Goal: Task Accomplishment & Management: Use online tool/utility

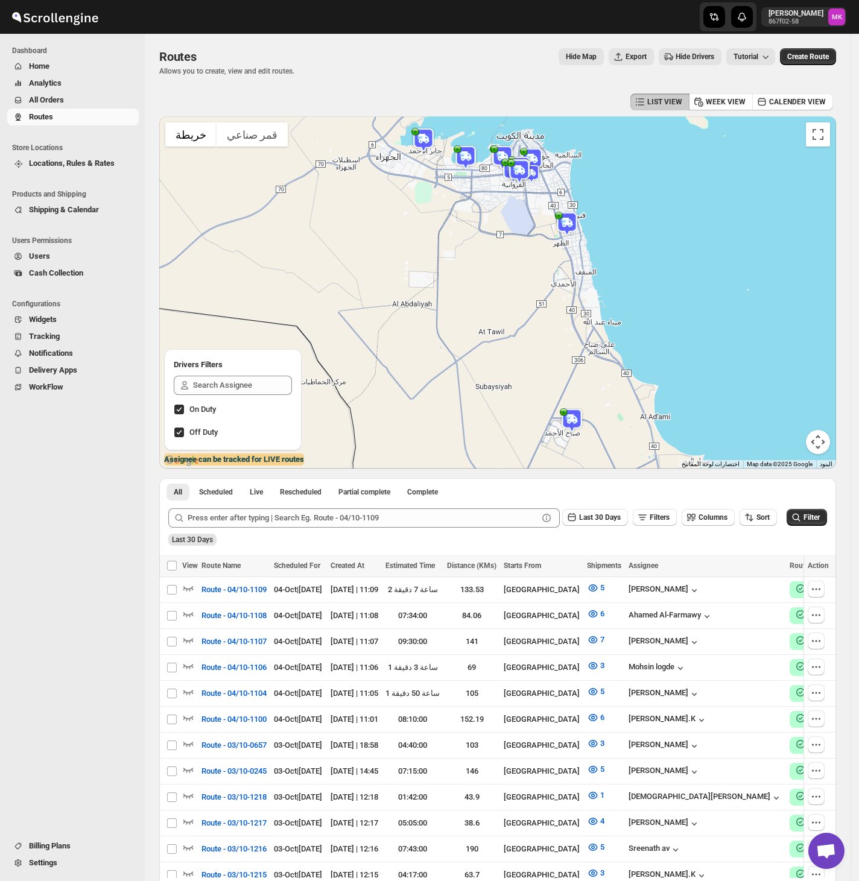
click at [60, 104] on span "All Orders" at bounding box center [46, 99] width 35 height 9
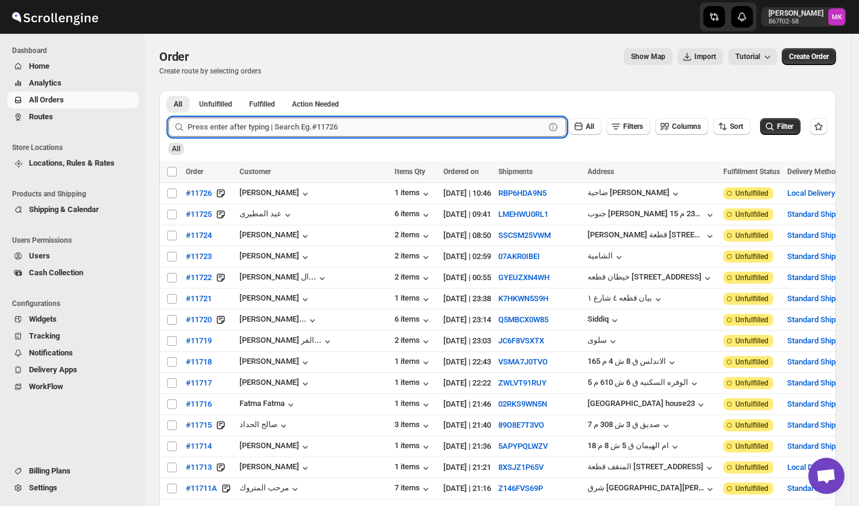
click at [352, 121] on input "text" at bounding box center [366, 127] width 357 height 19
paste input "11649"
type input "11649"
click at [168, 90] on button "Submit" at bounding box center [185, 96] width 34 height 13
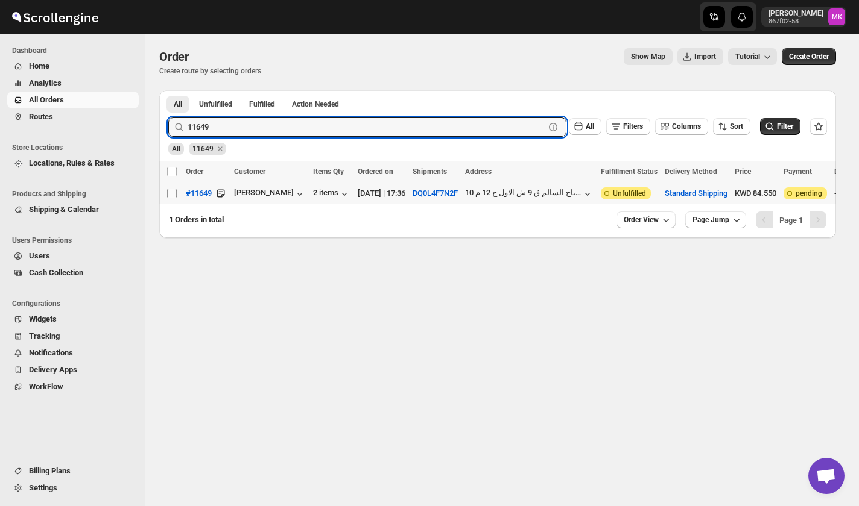
click at [171, 191] on input "Select order" at bounding box center [172, 194] width 10 height 10
checkbox input "true"
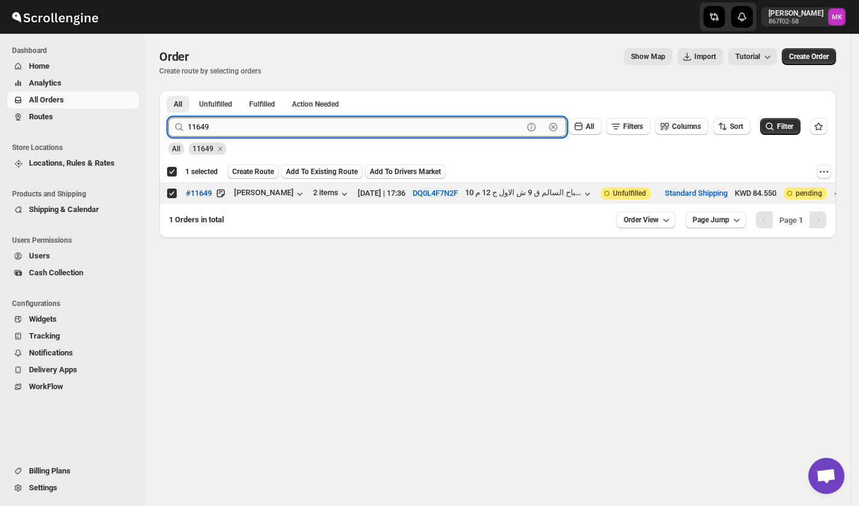
click at [273, 126] on input "11649" at bounding box center [355, 127] width 335 height 19
paste input "1"
type input "11619"
click at [168, 90] on button "Submit" at bounding box center [185, 96] width 34 height 13
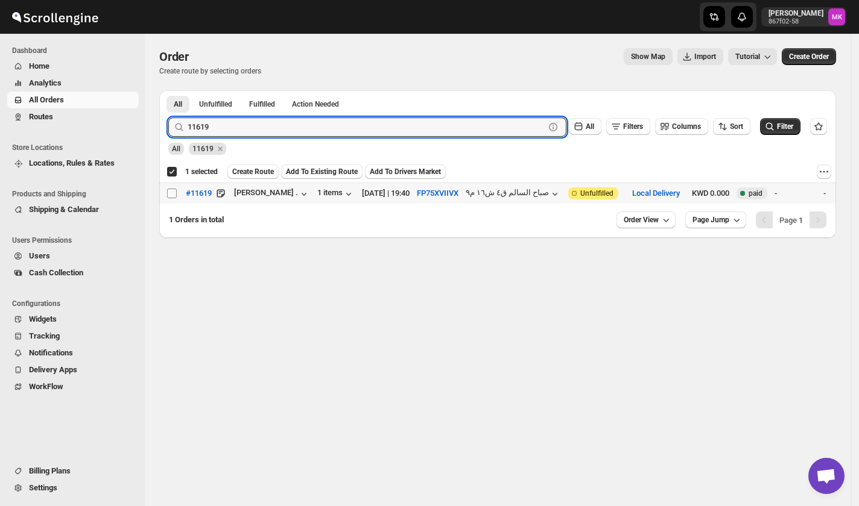
click at [171, 197] on input "Select order" at bounding box center [172, 194] width 10 height 10
checkbox input "true"
checkbox input "false"
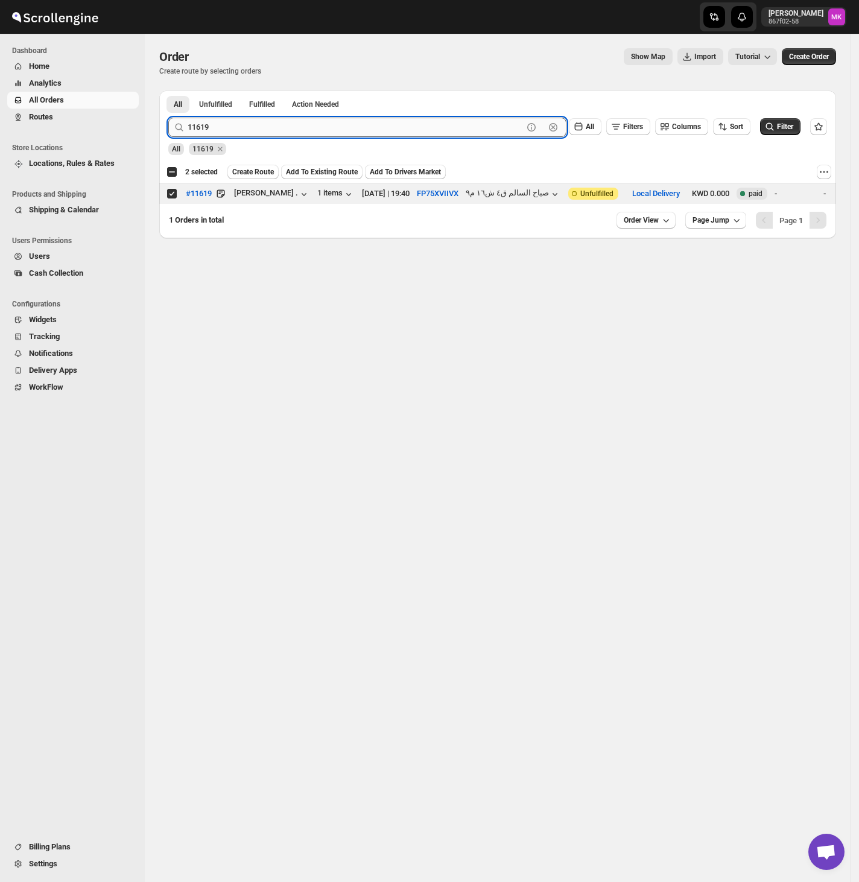
click at [271, 124] on input "11619" at bounding box center [355, 127] width 335 height 19
paste input "51"
type input "11651"
click at [168, 90] on button "Submit" at bounding box center [185, 96] width 34 height 13
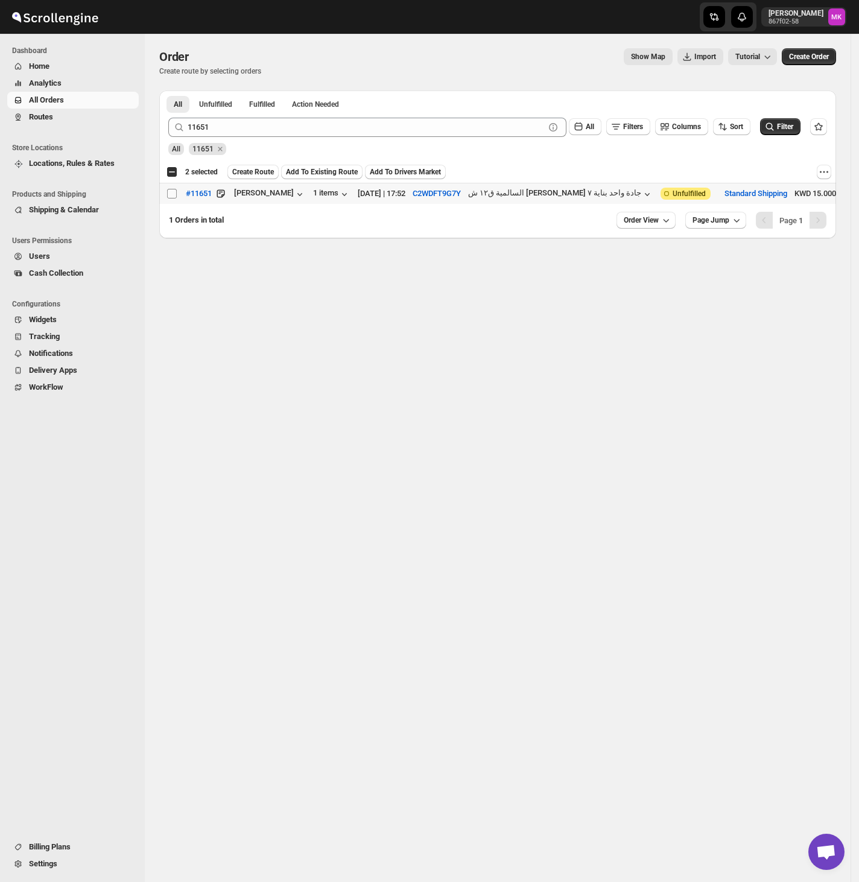
click at [172, 195] on input "Select order" at bounding box center [172, 194] width 10 height 10
checkbox input "true"
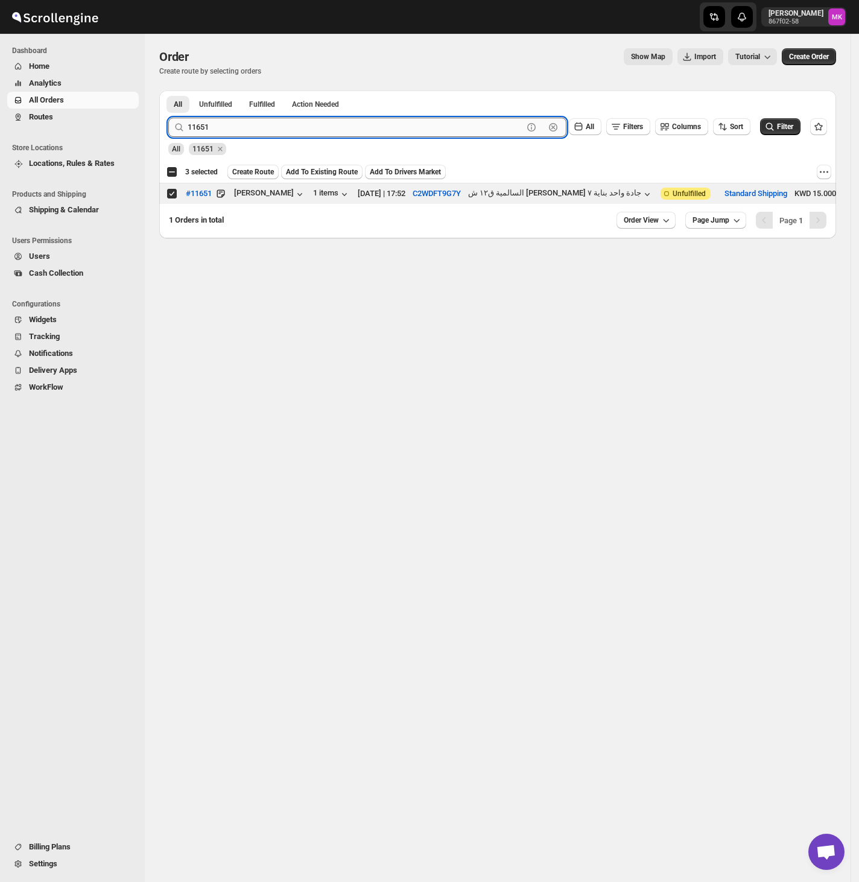
click at [271, 136] on input "11651" at bounding box center [355, 127] width 335 height 19
paste input "587"
type input "11587"
click at [168, 90] on button "Submit" at bounding box center [185, 96] width 34 height 13
click at [172, 192] on input "Select order" at bounding box center [172, 194] width 10 height 10
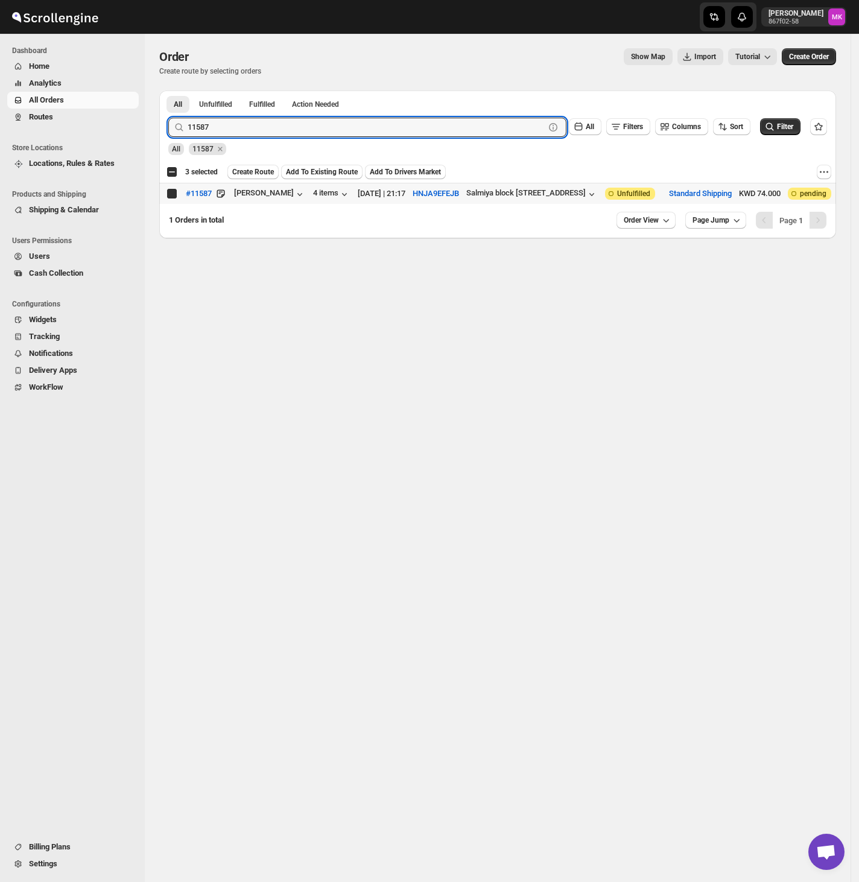
checkbox input "true"
click at [291, 128] on input "11587" at bounding box center [355, 127] width 335 height 19
paste input "676"
type input "11676"
click at [168, 90] on button "Submit" at bounding box center [185, 96] width 34 height 13
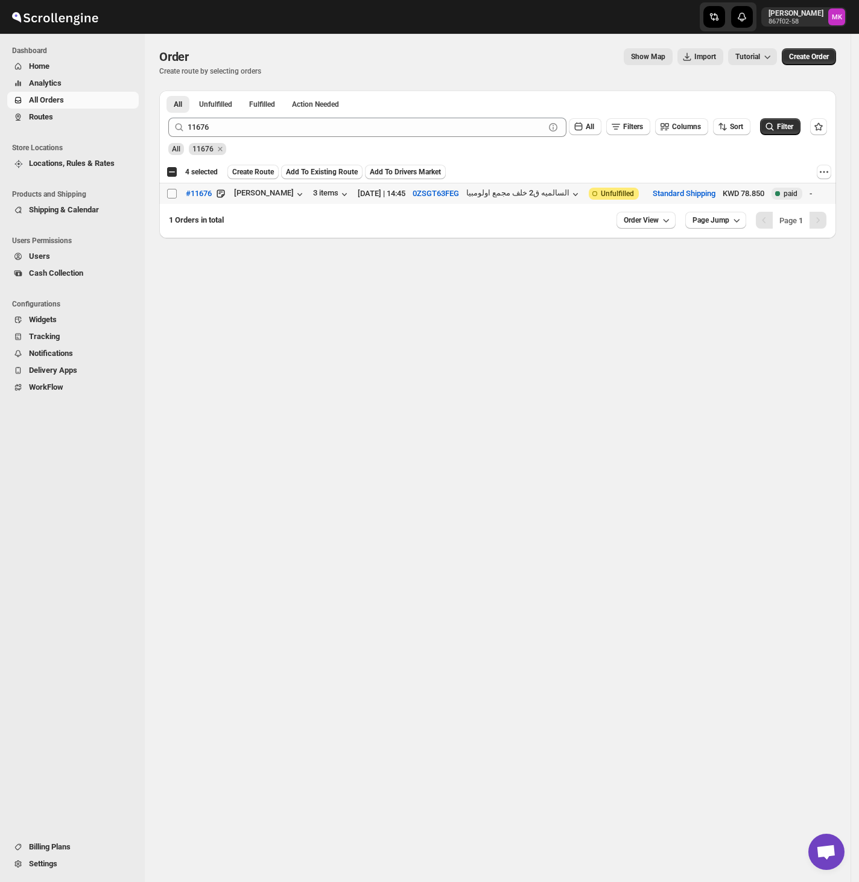
click at [174, 191] on input "Select order" at bounding box center [172, 194] width 10 height 10
checkbox input "true"
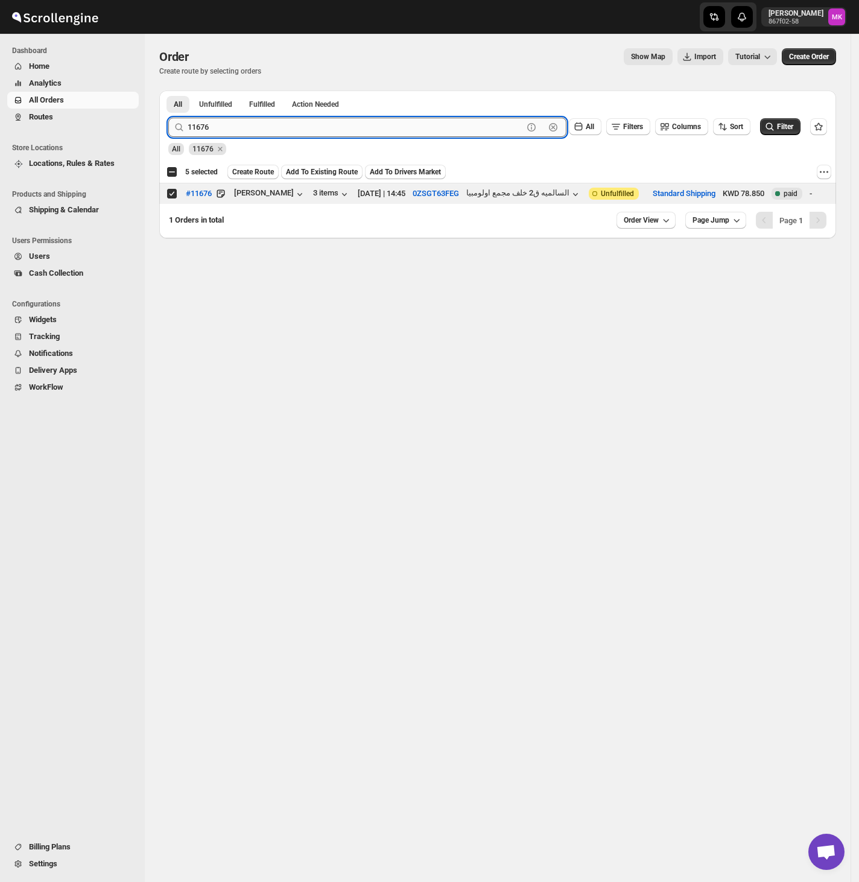
click at [244, 128] on input "11676" at bounding box center [355, 127] width 335 height 19
paste input "60"
type input "11660"
click at [168, 90] on button "Submit" at bounding box center [185, 96] width 34 height 13
click at [172, 187] on td "Select order" at bounding box center [170, 193] width 23 height 21
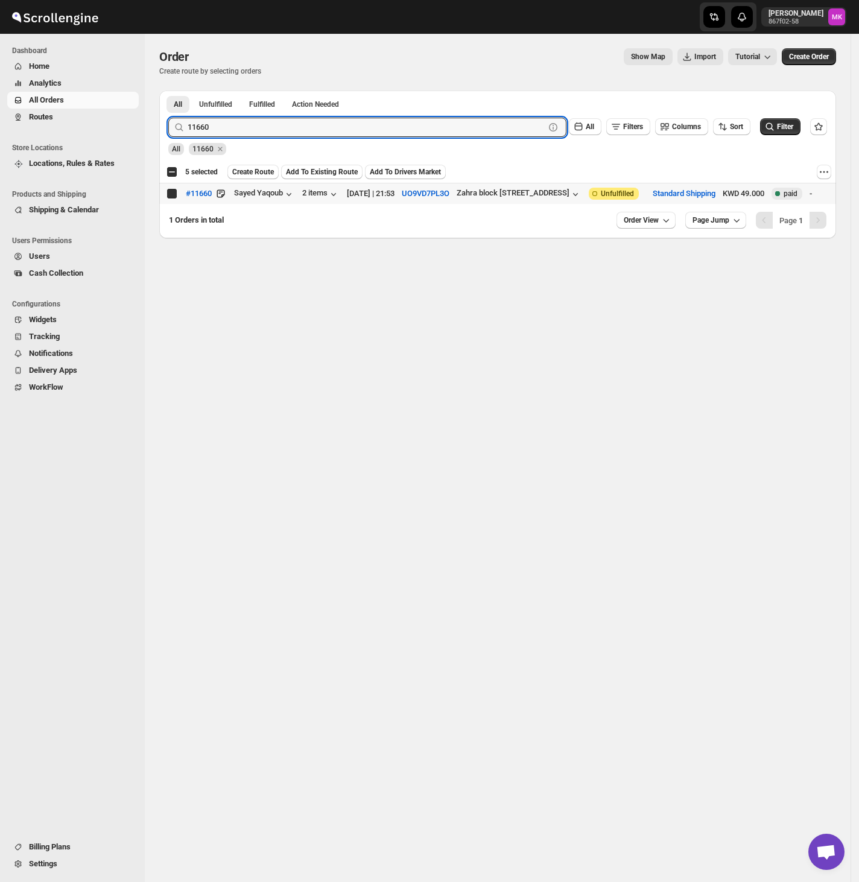
checkbox input "true"
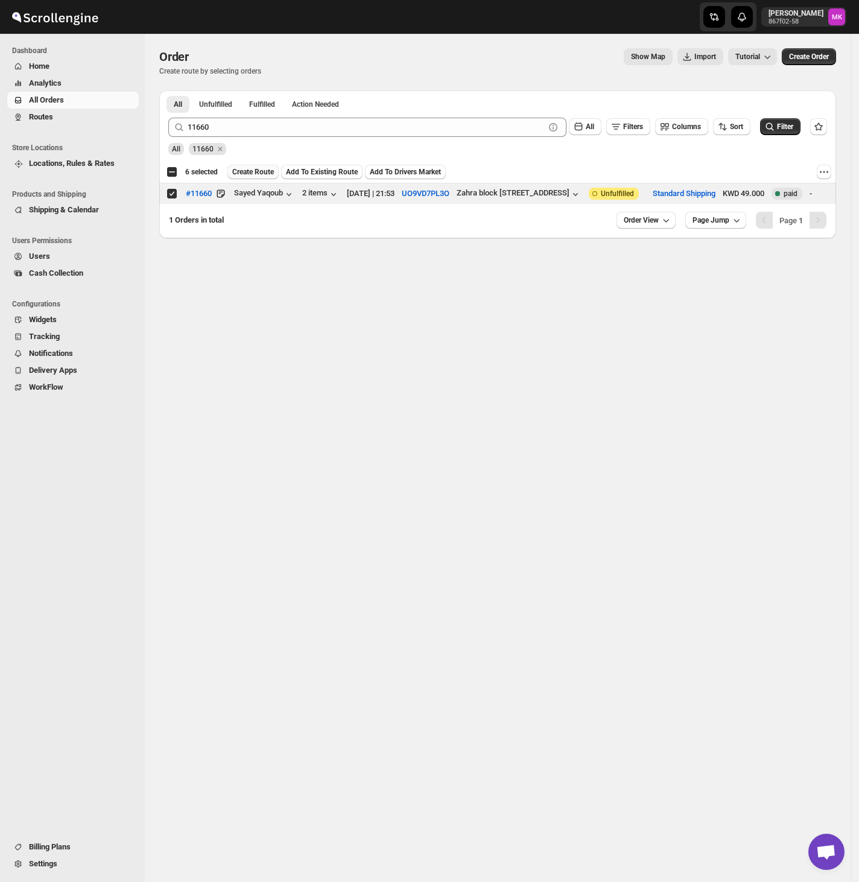
click at [263, 172] on span "Create Route" at bounding box center [253, 172] width 42 height 10
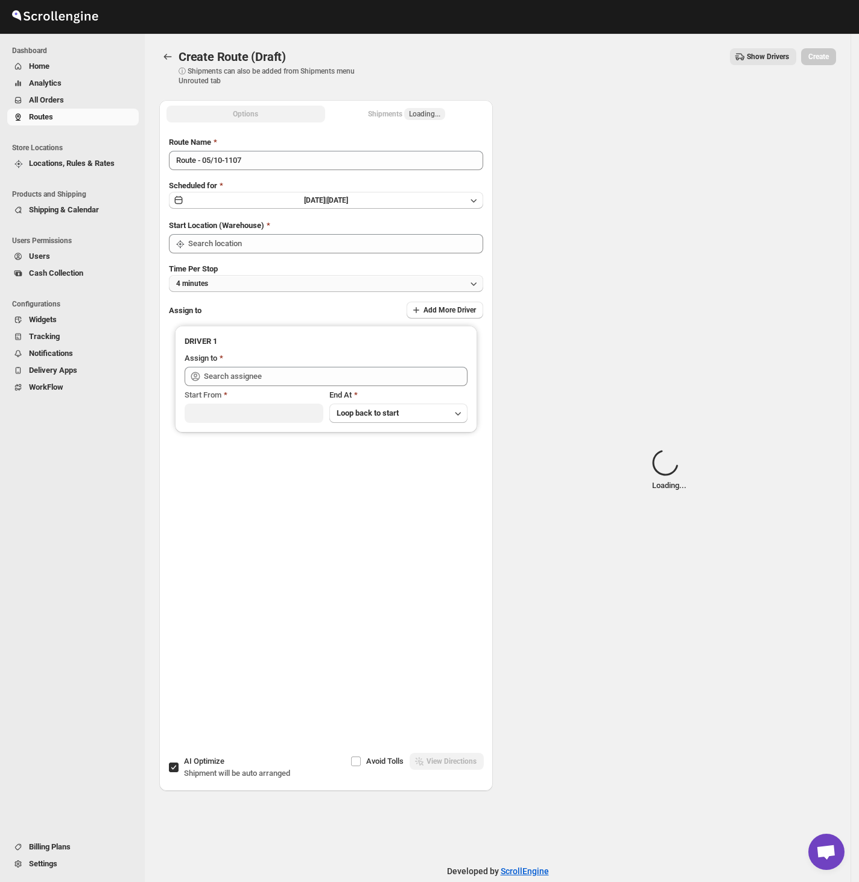
type input "[GEOGRAPHIC_DATA]"
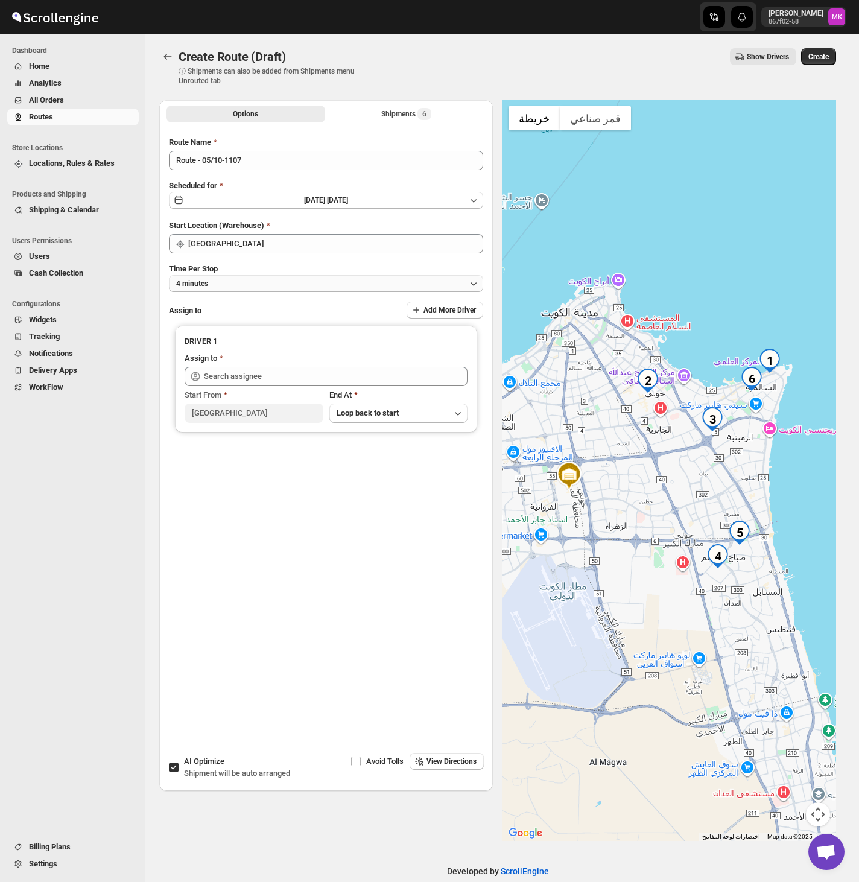
click at [235, 288] on button "4 minutes" at bounding box center [326, 283] width 314 height 17
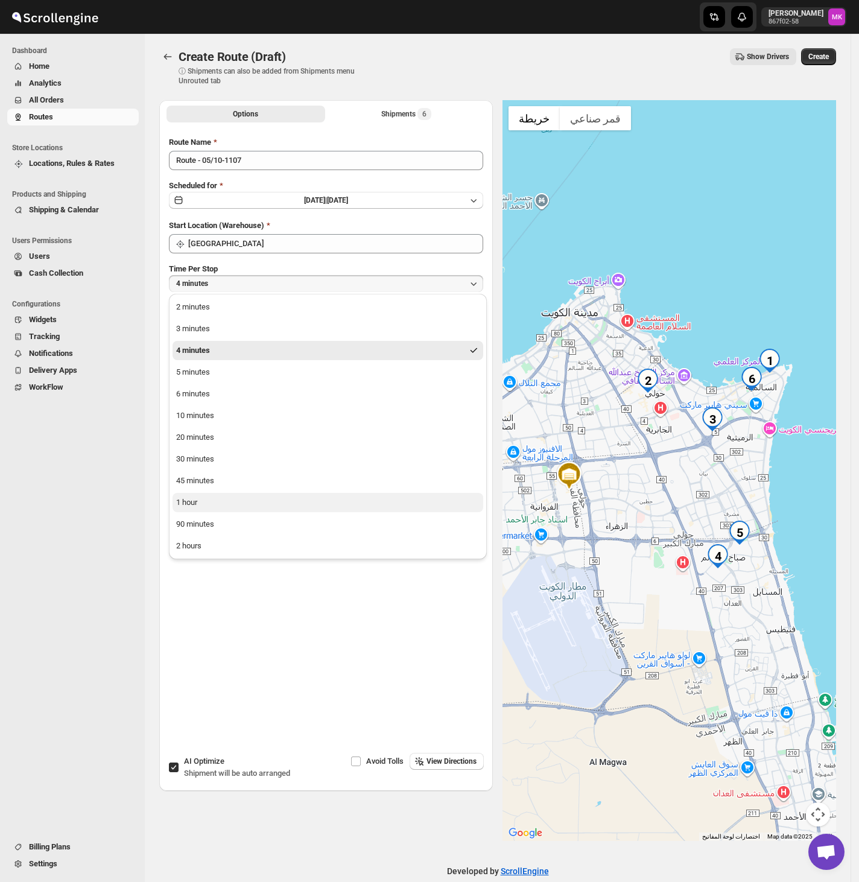
click at [194, 500] on div "1 hour" at bounding box center [186, 502] width 21 height 12
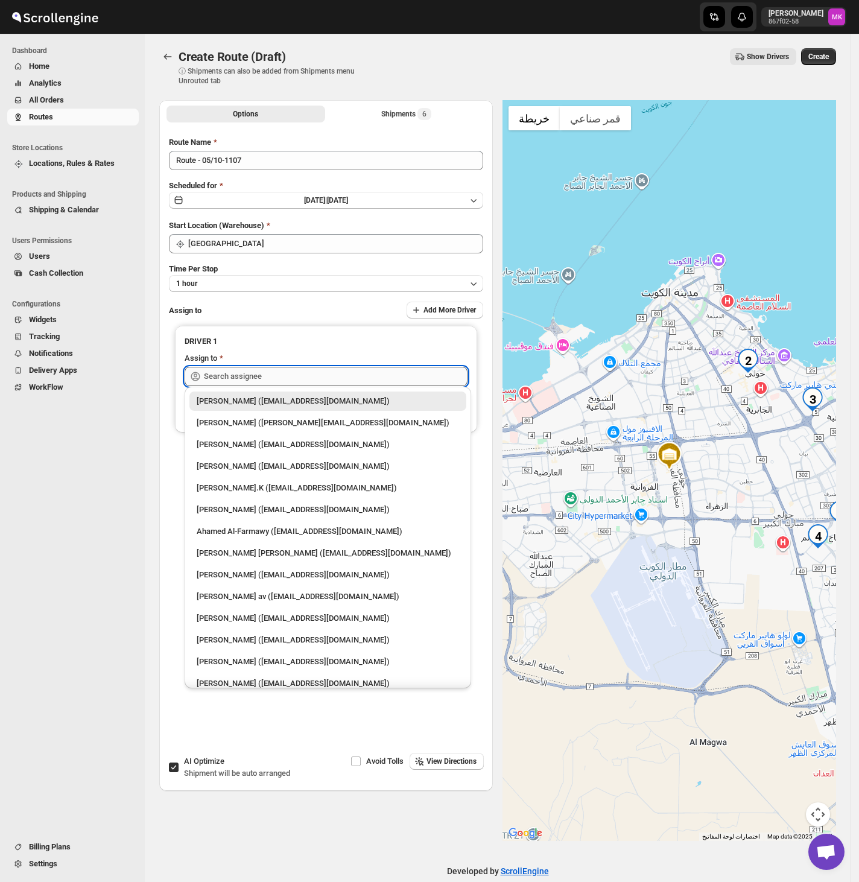
click at [247, 368] on input "text" at bounding box center [335, 376] width 263 height 19
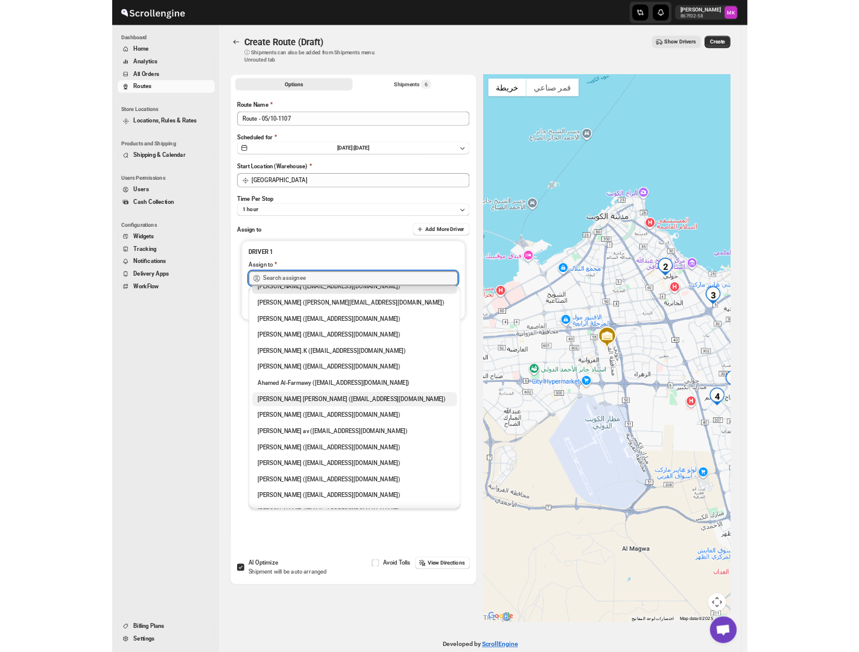
scroll to position [31, 0]
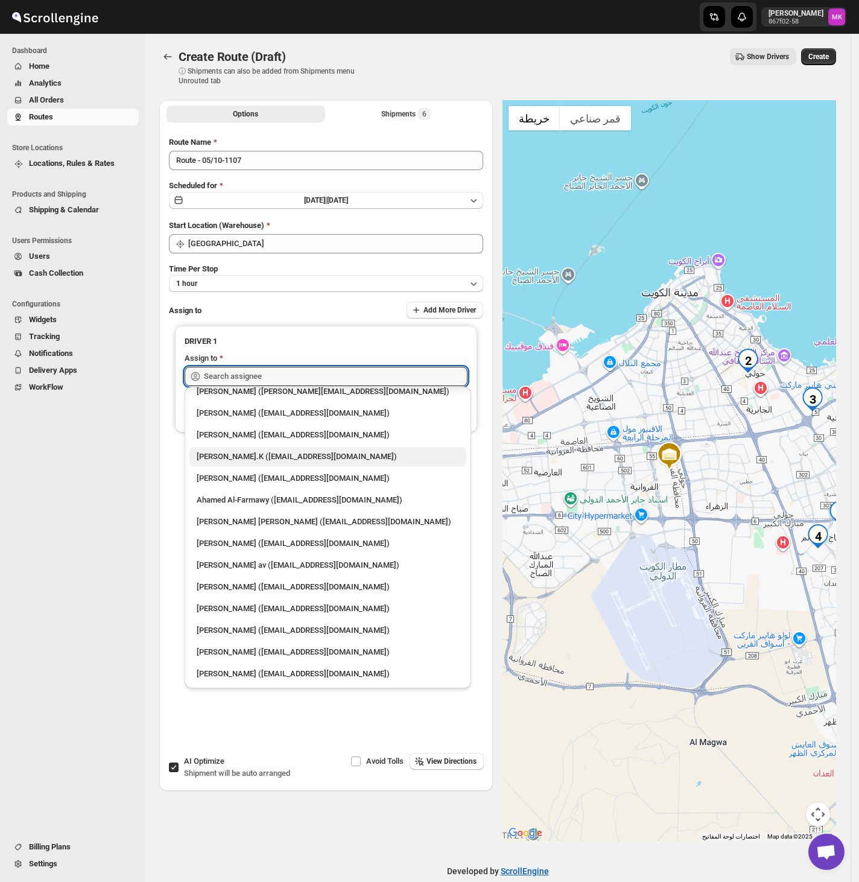
click at [379, 454] on div "[PERSON_NAME].K ([EMAIL_ADDRESS][DOMAIN_NAME])" at bounding box center [328, 456] width 262 height 12
type input "[PERSON_NAME].K ([EMAIL_ADDRESS][DOMAIN_NAME])"
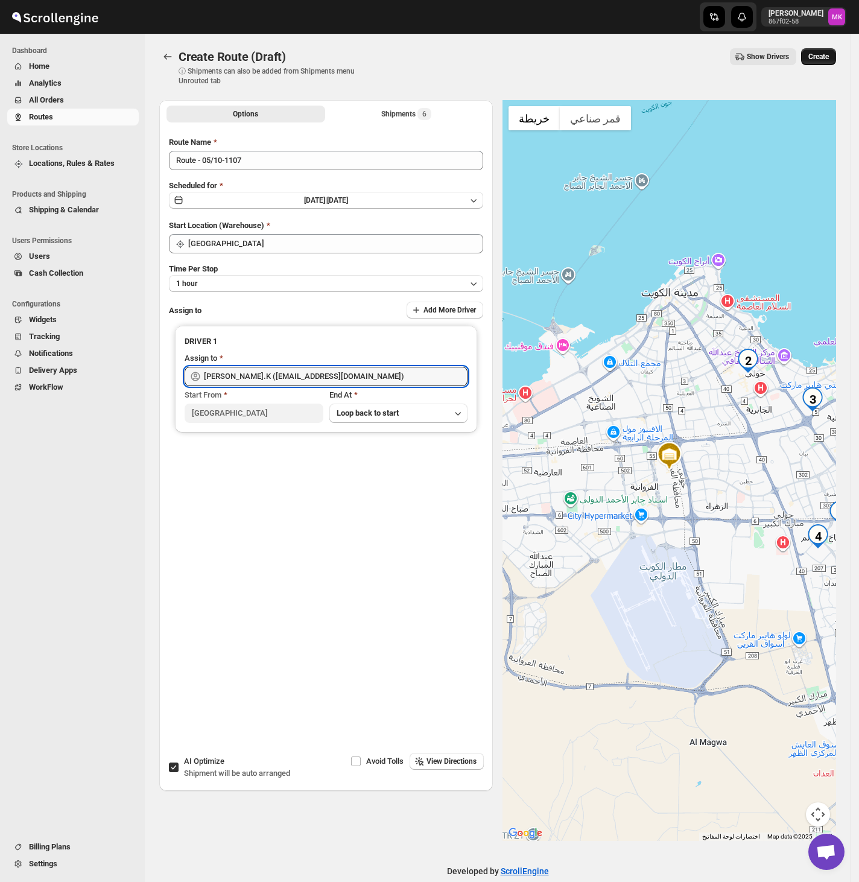
click at [828, 58] on span "Create" at bounding box center [818, 57] width 21 height 10
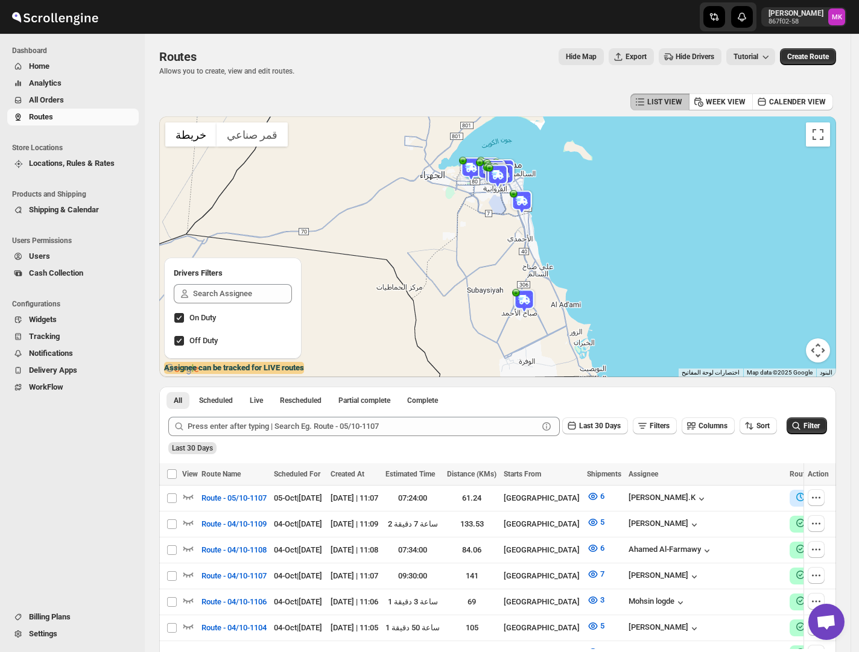
click at [48, 99] on span "All Orders" at bounding box center [46, 99] width 35 height 9
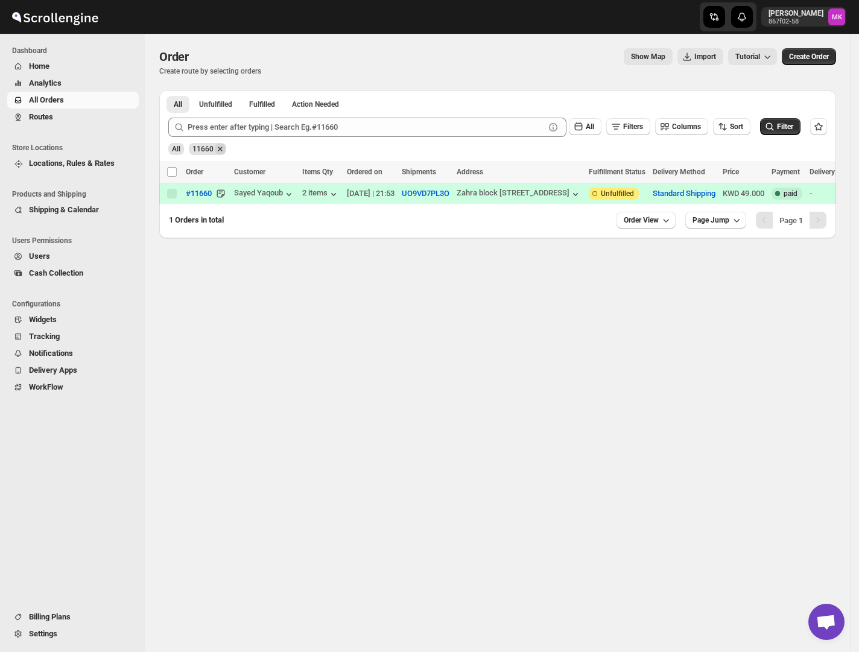
click at [222, 144] on icon "Remove 11660" at bounding box center [220, 149] width 11 height 11
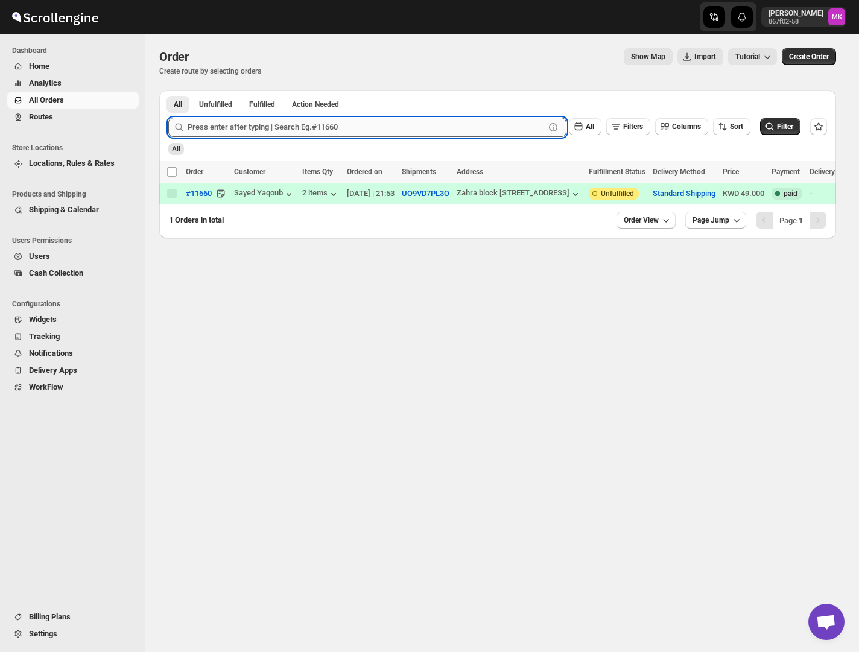
click at [224, 134] on input "text" at bounding box center [366, 127] width 357 height 19
paste input "11613"
type input "11613"
click at [168, 90] on button "Submit" at bounding box center [185, 96] width 34 height 13
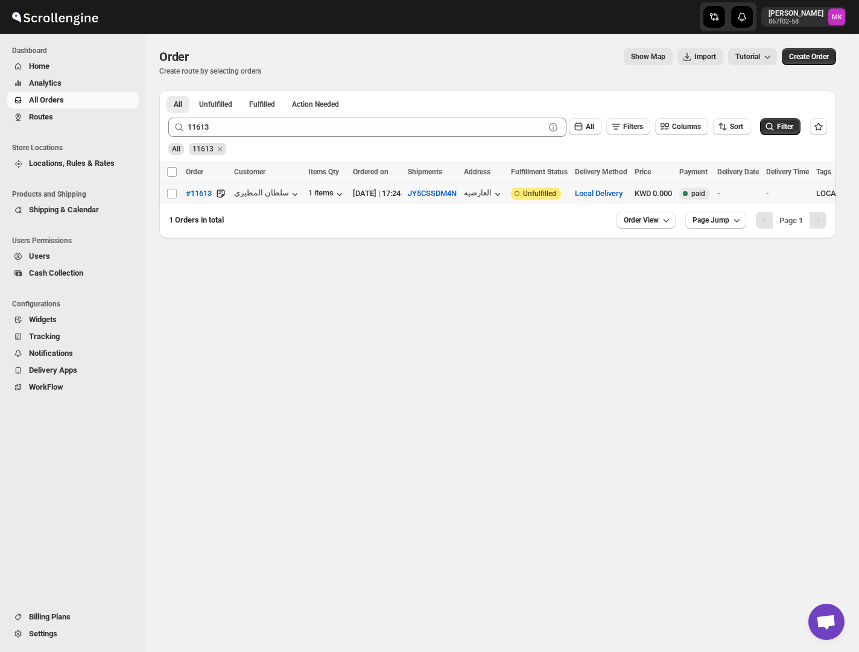
click at [177, 192] on div "Select order" at bounding box center [172, 193] width 12 height 11
checkbox input "true"
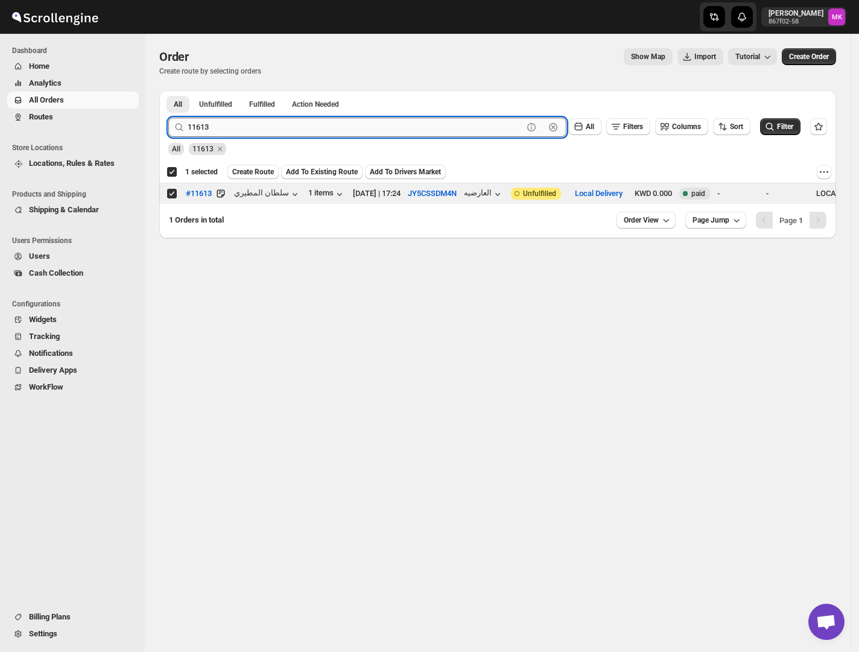
click at [212, 128] on input "11613" at bounding box center [355, 127] width 335 height 19
paste input "77"
type input "11677"
click at [168, 90] on button "Submit" at bounding box center [185, 96] width 34 height 13
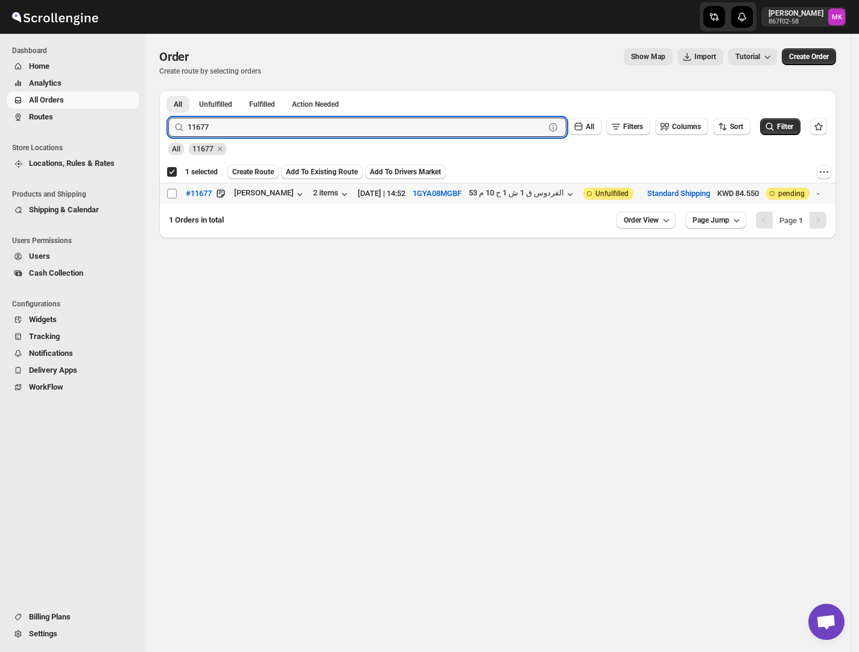
click at [172, 192] on input "Select order" at bounding box center [172, 194] width 10 height 10
checkbox input "true"
checkbox input "false"
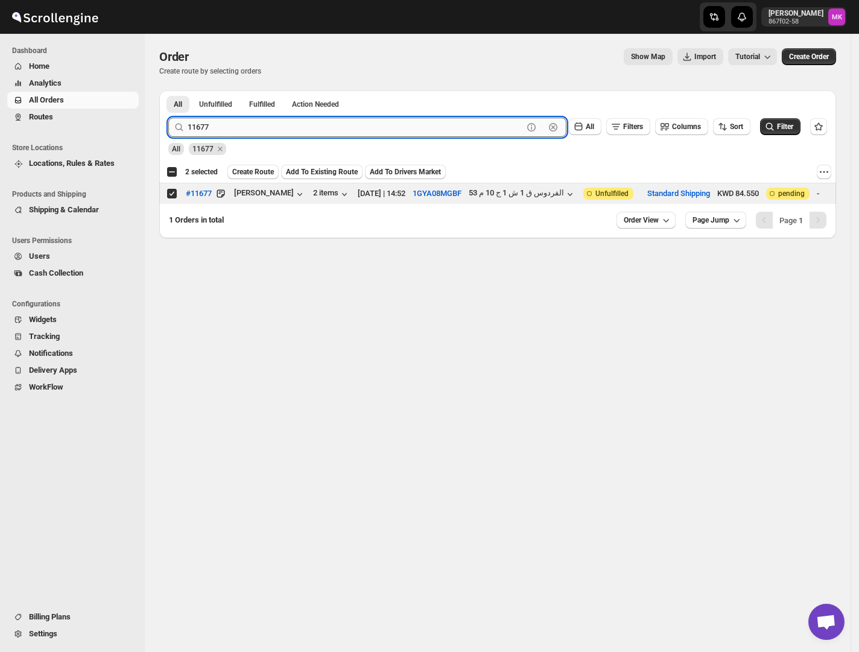
click at [220, 133] on input "11677" at bounding box center [355, 127] width 335 height 19
paste input "61"
type input "11661"
click at [168, 90] on button "Submit" at bounding box center [185, 96] width 34 height 13
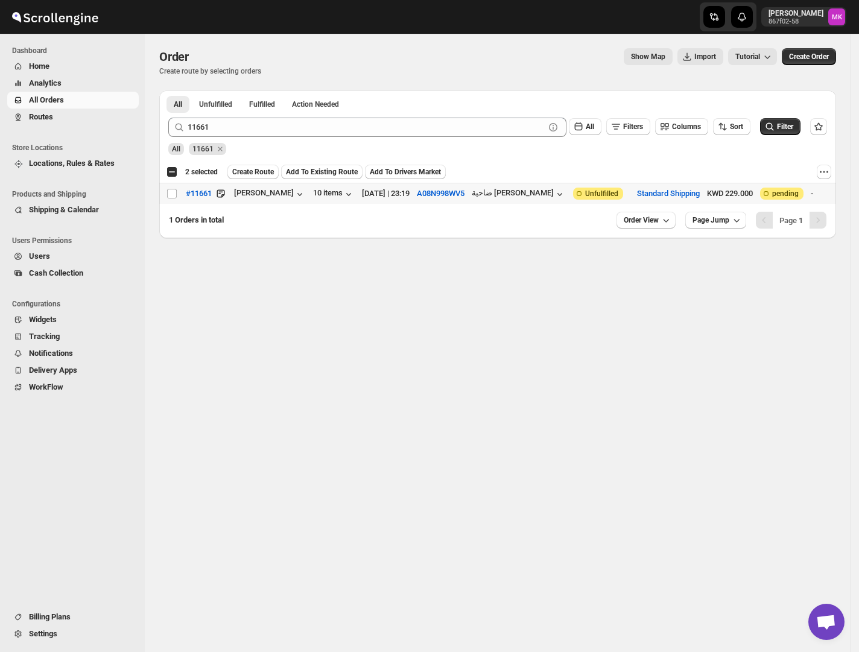
click at [168, 203] on td "Select order" at bounding box center [170, 193] width 23 height 21
checkbox input "true"
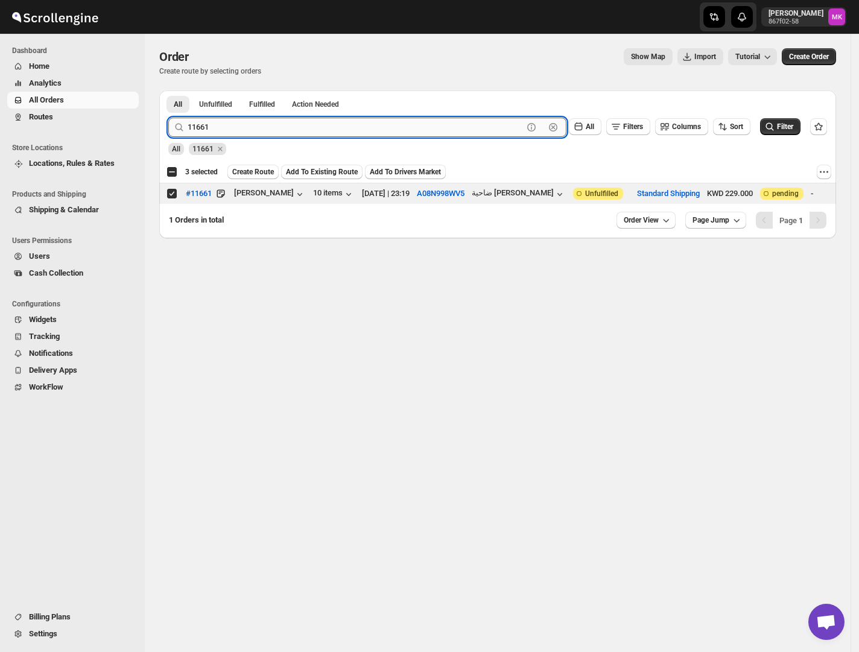
click at [215, 134] on input "11661" at bounding box center [355, 127] width 335 height 19
paste input "594"
type input "11594"
click at [168, 90] on button "Submit" at bounding box center [185, 96] width 34 height 13
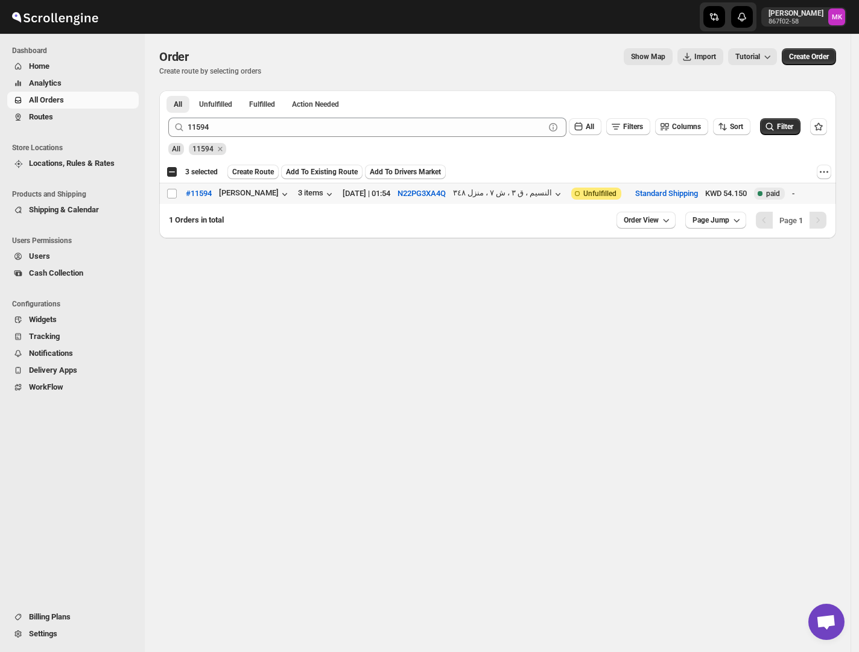
click at [172, 203] on td "Select order" at bounding box center [170, 193] width 23 height 21
checkbox input "true"
click at [246, 176] on span "Create Route" at bounding box center [253, 172] width 42 height 10
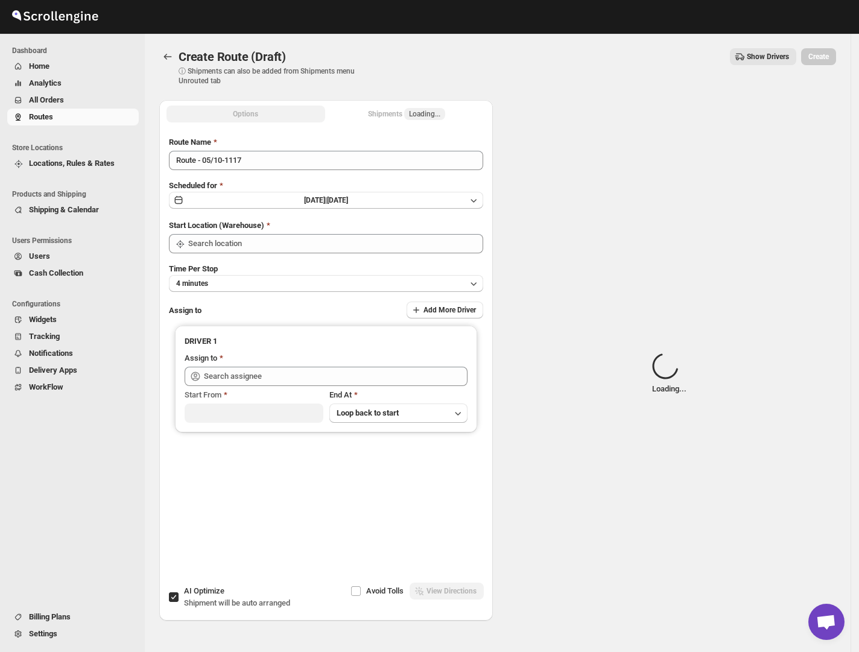
type input "[GEOGRAPHIC_DATA]"
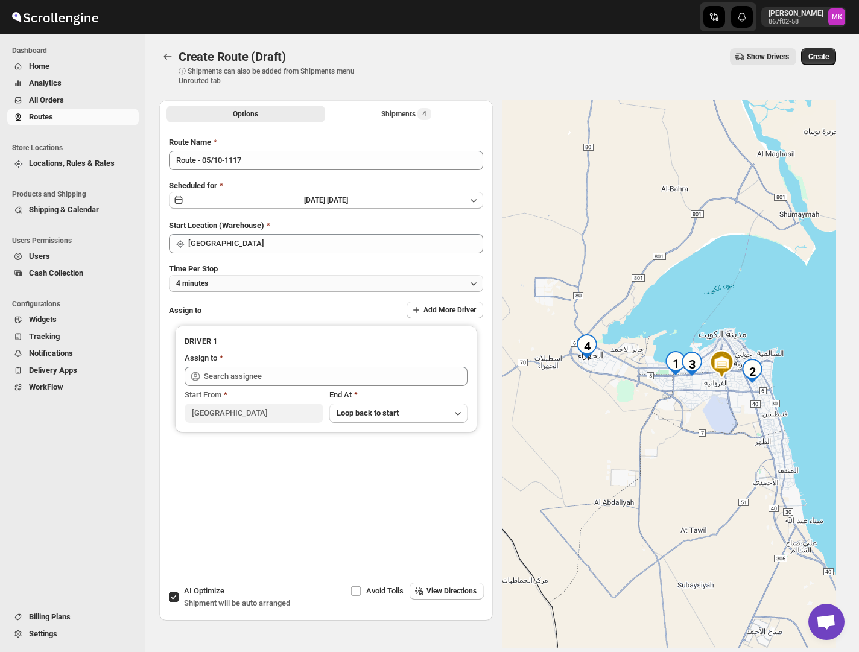
click at [232, 282] on button "4 minutes" at bounding box center [326, 283] width 314 height 17
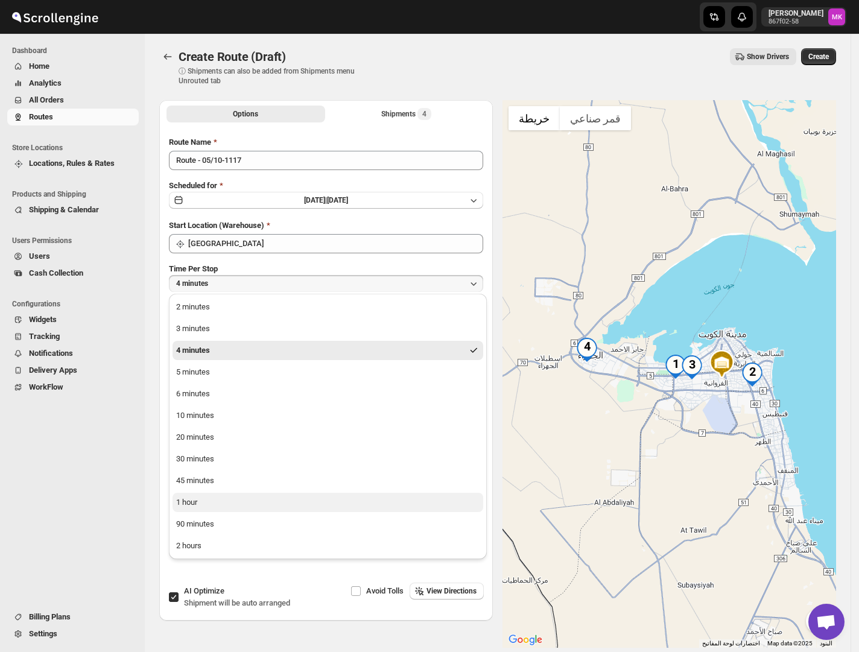
click at [193, 494] on button "1 hour" at bounding box center [327, 502] width 311 height 19
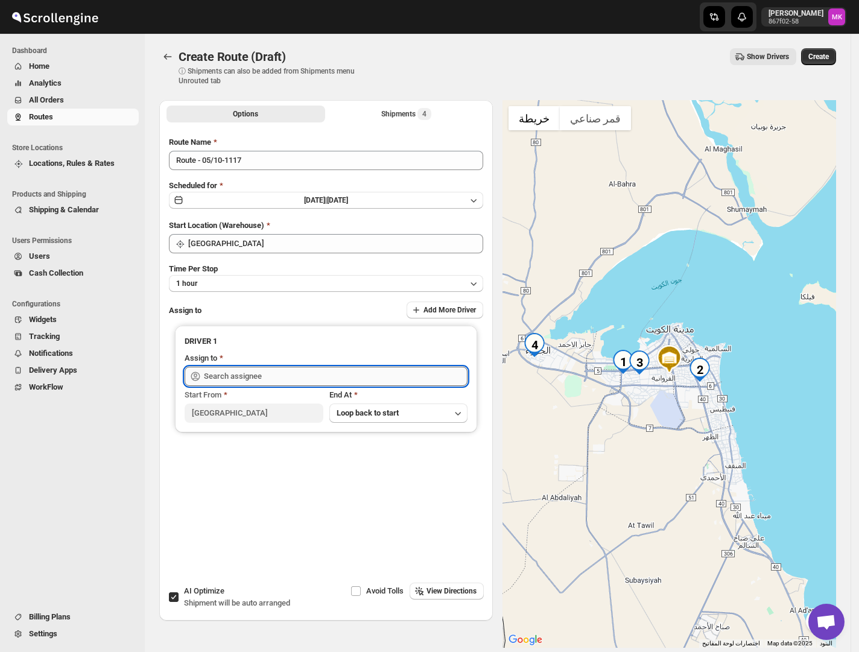
click at [251, 367] on input "text" at bounding box center [335, 376] width 263 height 19
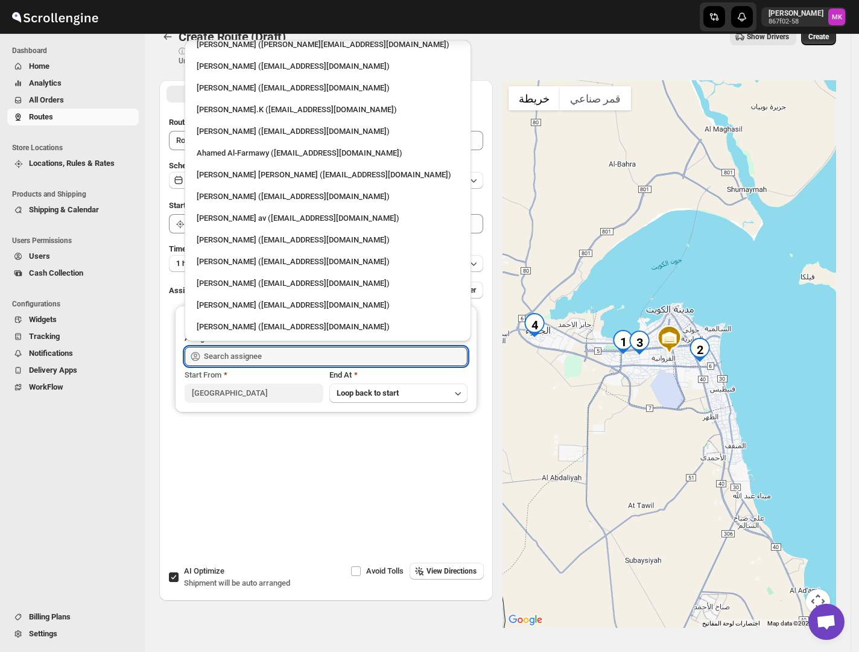
scroll to position [56, 0]
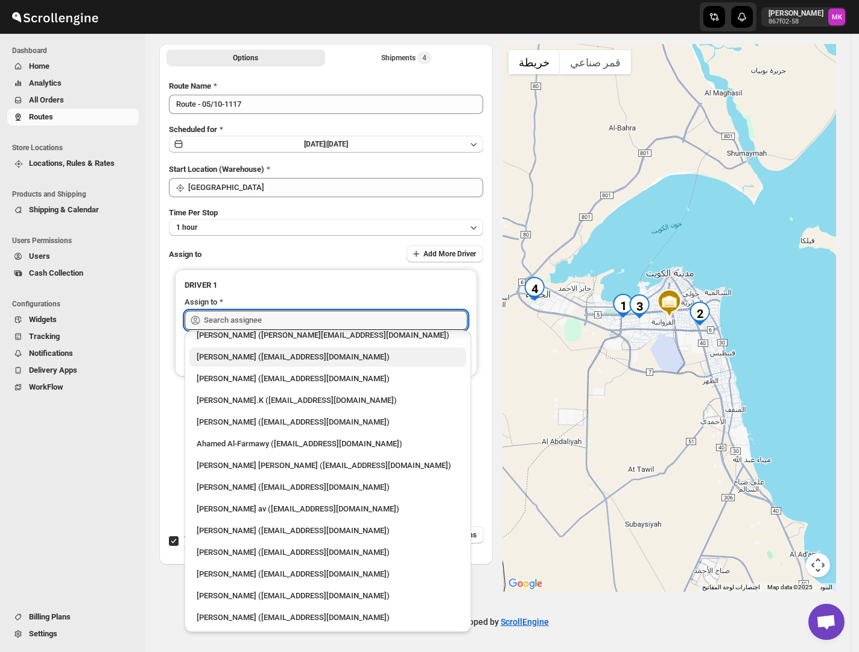
click at [353, 353] on div "[PERSON_NAME] ([EMAIL_ADDRESS][DOMAIN_NAME])" at bounding box center [328, 357] width 262 height 12
type input "[PERSON_NAME] ([EMAIL_ADDRESS][DOMAIN_NAME])"
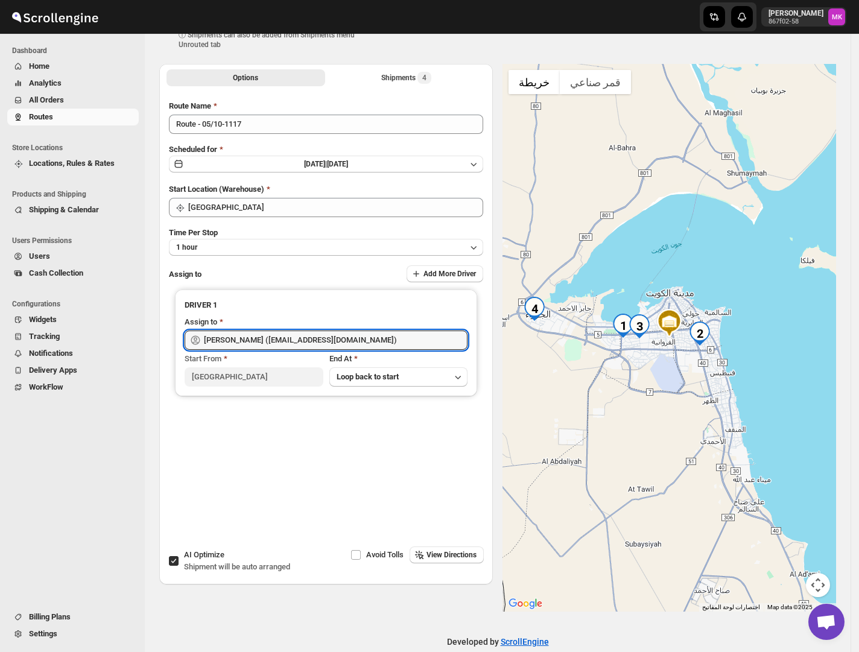
scroll to position [0, 0]
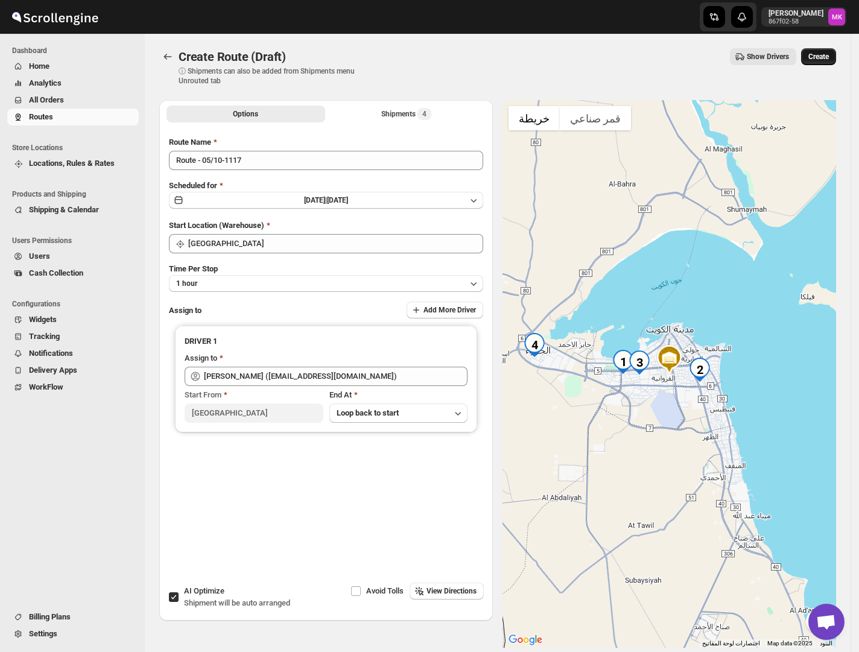
click at [828, 57] on span "Create" at bounding box center [818, 57] width 21 height 10
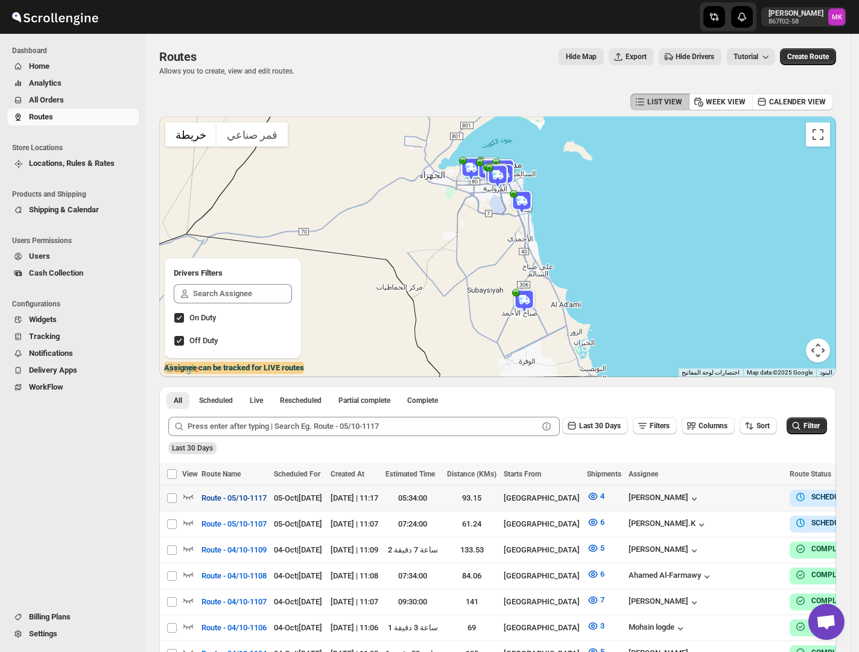
click at [242, 495] on span "Route - 05/10-1117" at bounding box center [233, 498] width 65 height 12
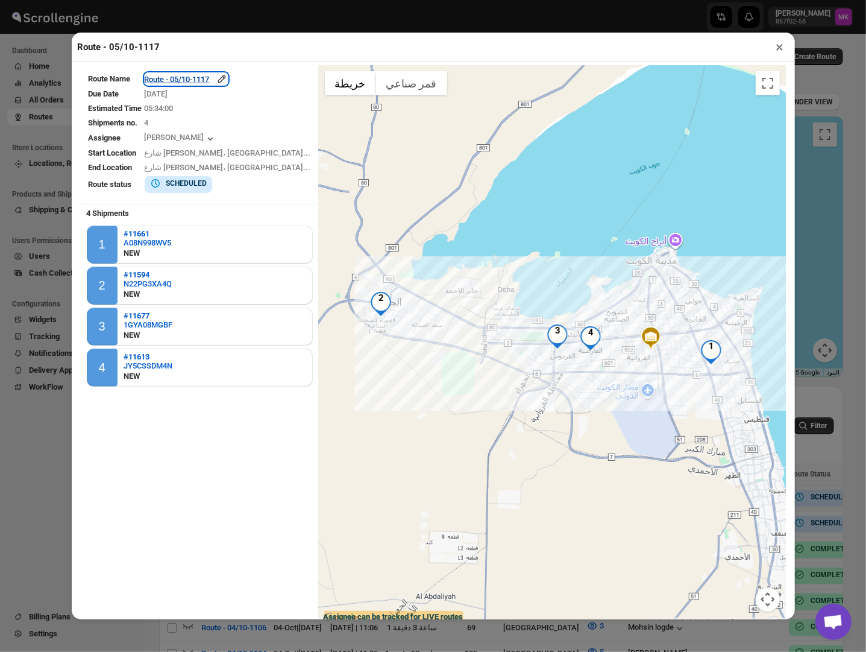
click at [195, 82] on div "Route - 05/10-1117" at bounding box center [186, 79] width 83 height 12
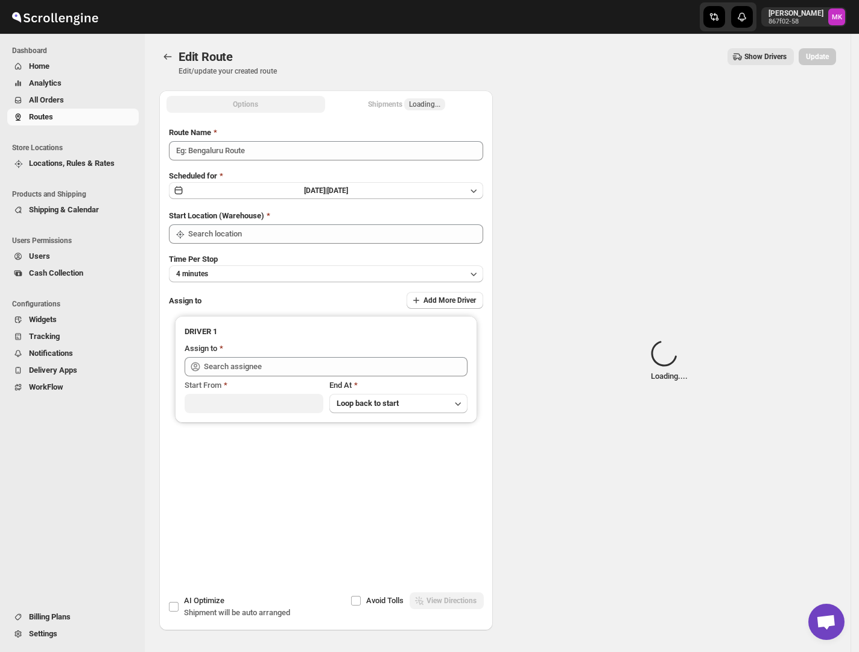
type input "Route - 05/10-1117"
type input "[GEOGRAPHIC_DATA]"
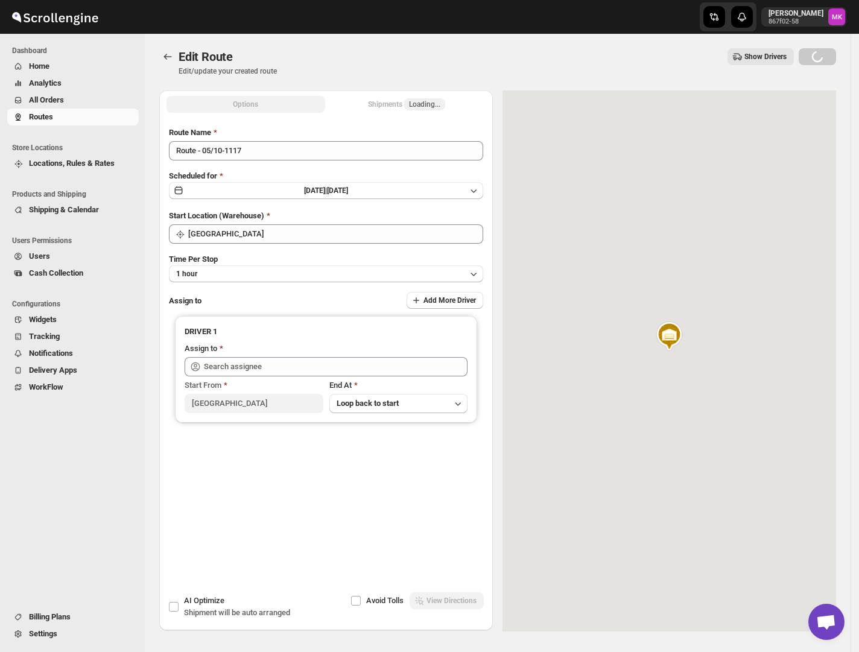
type input "[PERSON_NAME] ([EMAIL_ADDRESS][DOMAIN_NAME])"
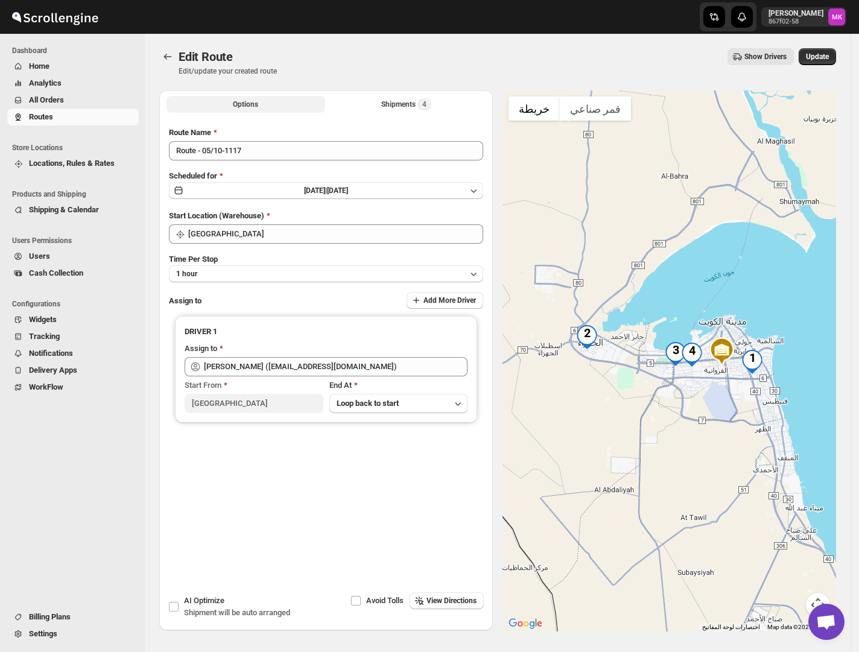
click at [261, 103] on button "Options" at bounding box center [245, 104] width 159 height 17
click at [389, 99] on div "Shipments 4" at bounding box center [406, 104] width 50 height 12
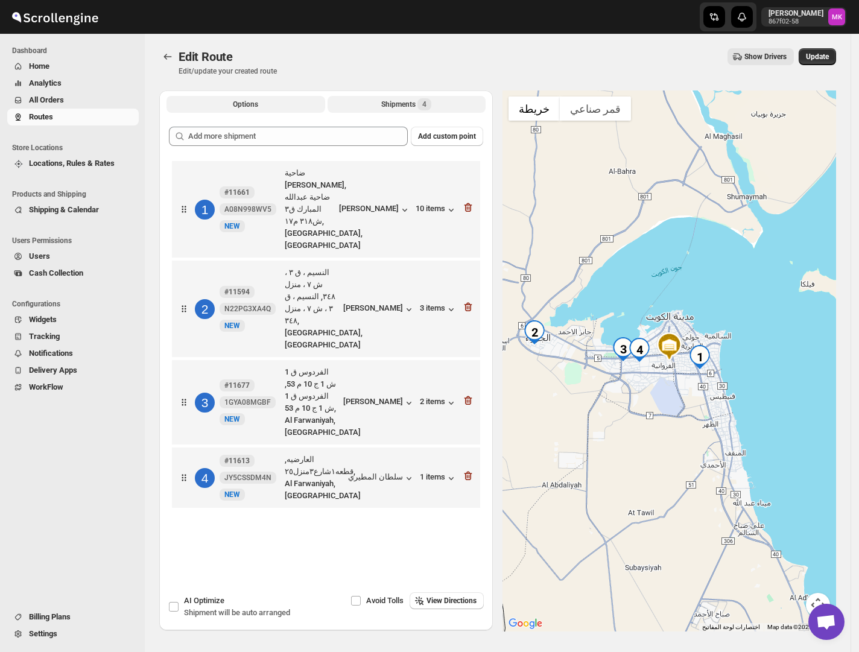
click at [271, 109] on button "Options" at bounding box center [245, 104] width 159 height 17
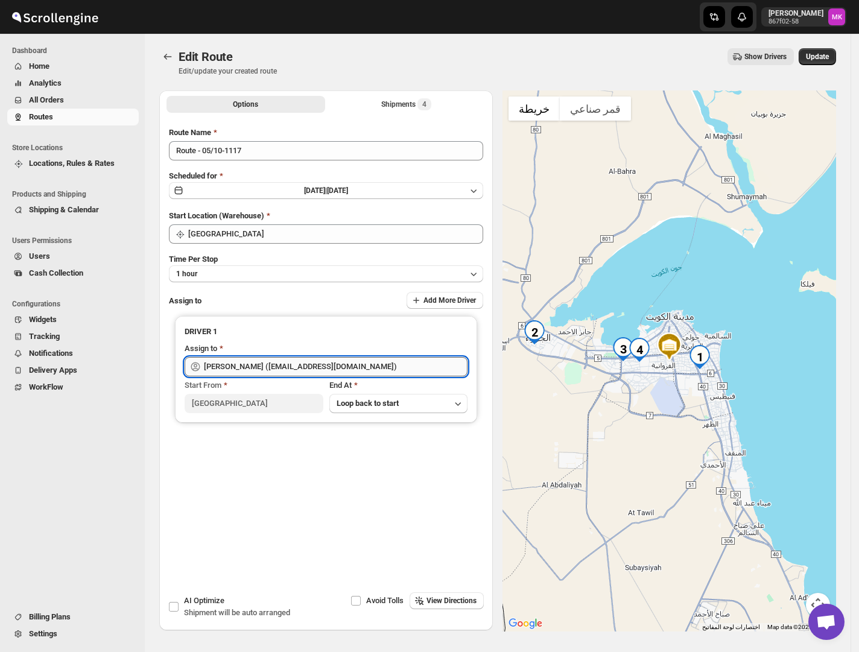
click at [248, 368] on input "[PERSON_NAME] ([EMAIL_ADDRESS][DOMAIN_NAME])" at bounding box center [335, 366] width 263 height 19
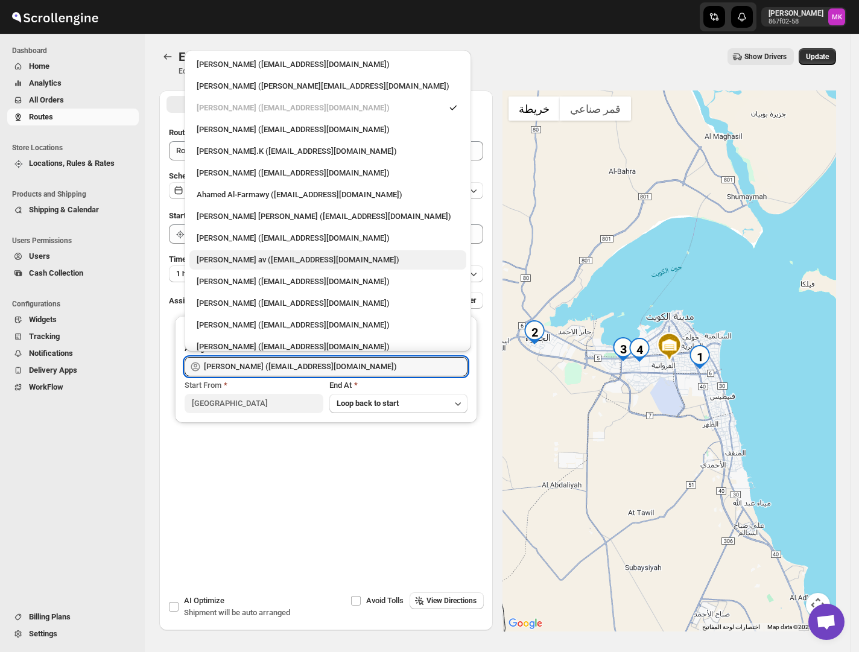
click at [316, 269] on div "[PERSON_NAME] av ([EMAIL_ADDRESS][DOMAIN_NAME])" at bounding box center [327, 259] width 277 height 19
type input "[PERSON_NAME] av ([EMAIL_ADDRESS][DOMAIN_NAME])"
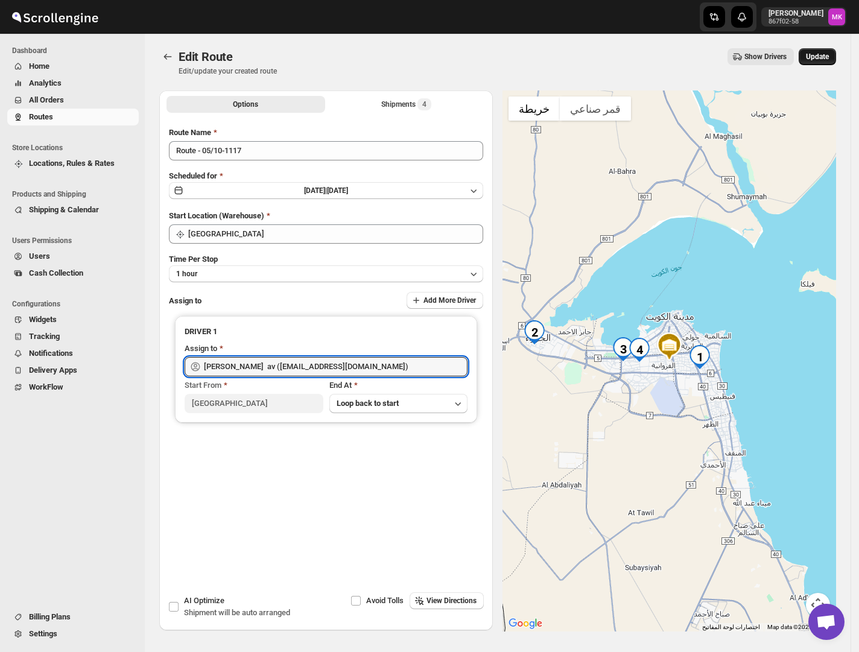
click at [828, 52] on span "Update" at bounding box center [817, 57] width 23 height 10
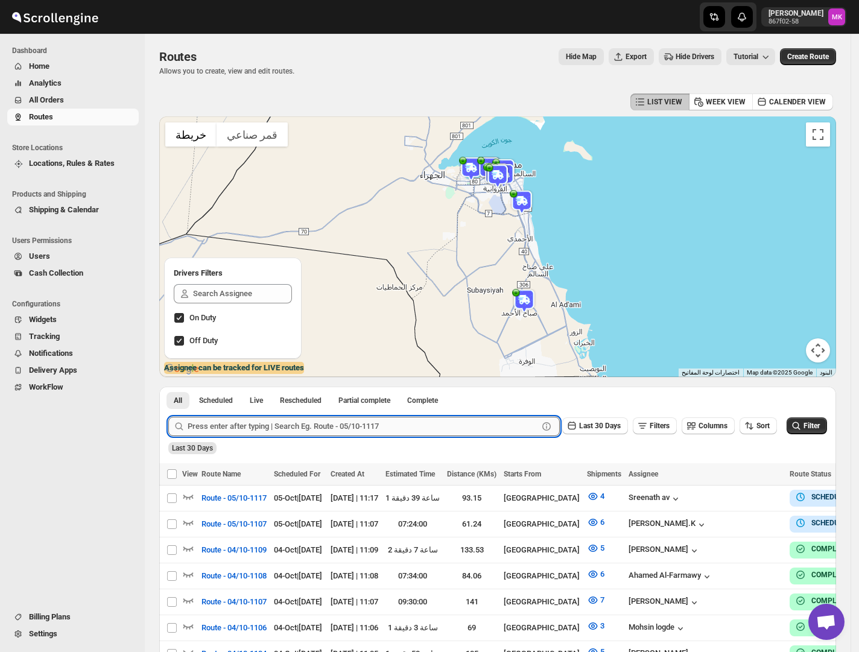
click at [326, 418] on input "text" at bounding box center [363, 426] width 350 height 19
click at [51, 109] on button "Routes" at bounding box center [72, 117] width 131 height 17
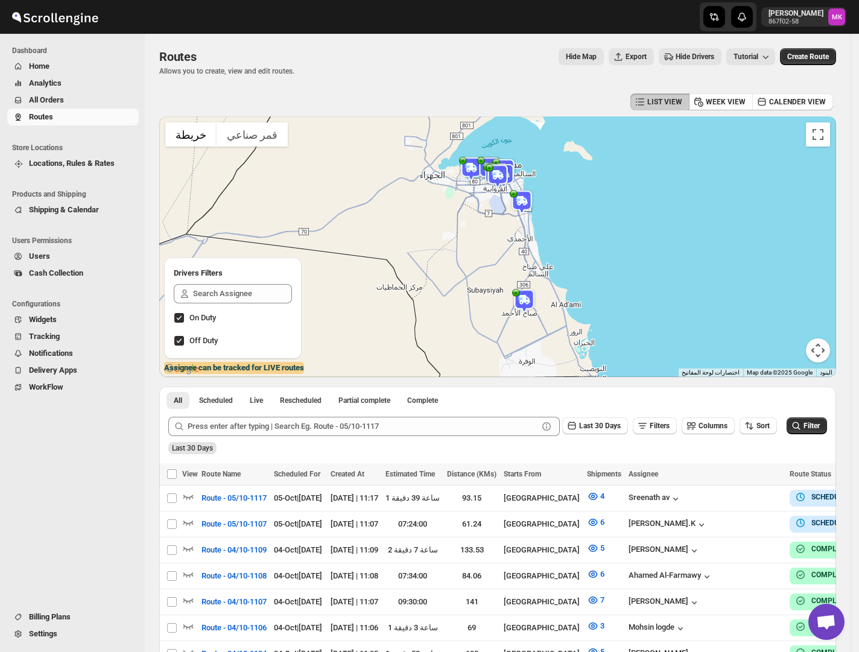
click at [46, 99] on span "All Orders" at bounding box center [46, 99] width 35 height 9
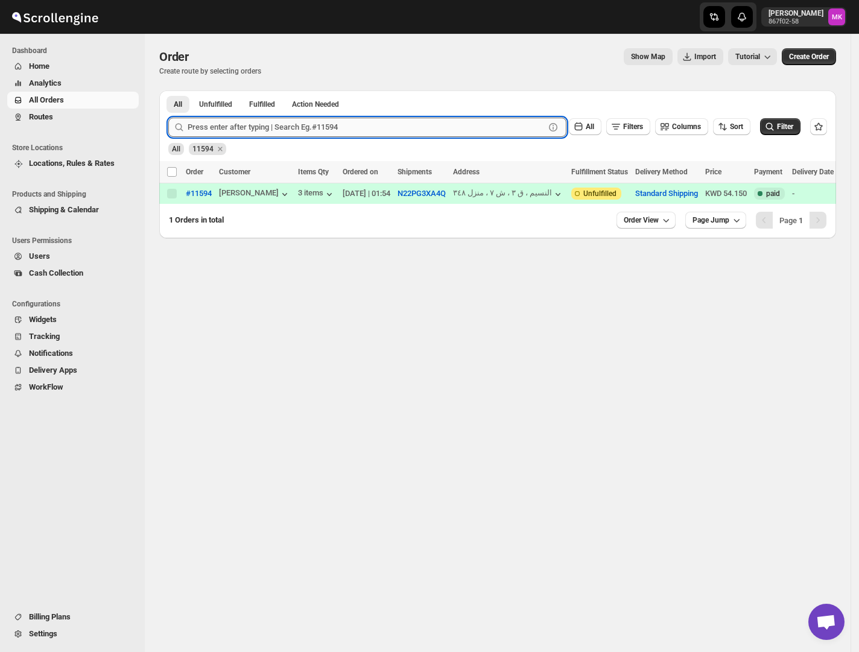
click at [262, 119] on input "text" at bounding box center [366, 127] width 357 height 19
paste input "11670"
click at [415, 121] on input "11670" at bounding box center [355, 127] width 335 height 19
paste input "text"
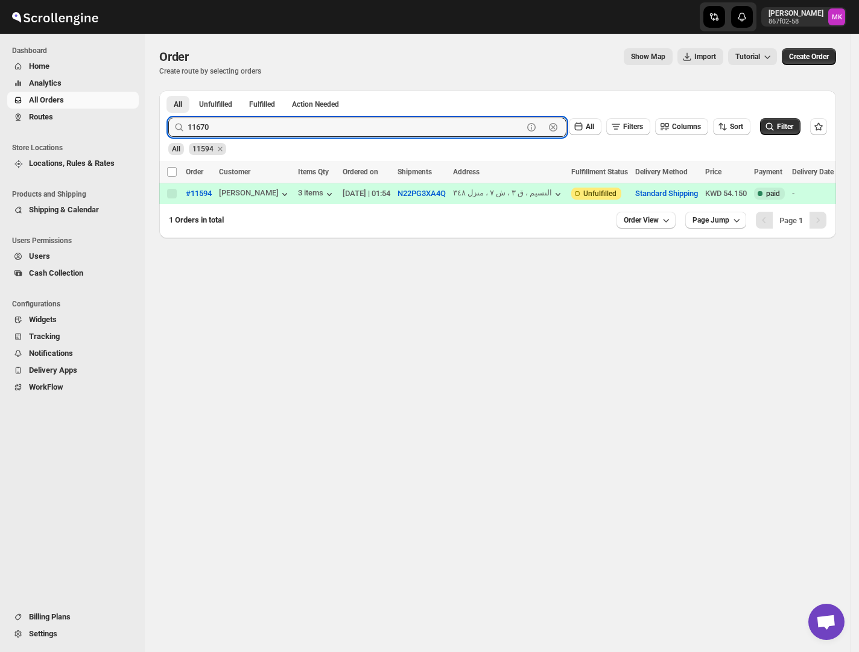
type input "11670"
click at [168, 90] on button "Submit" at bounding box center [185, 96] width 34 height 13
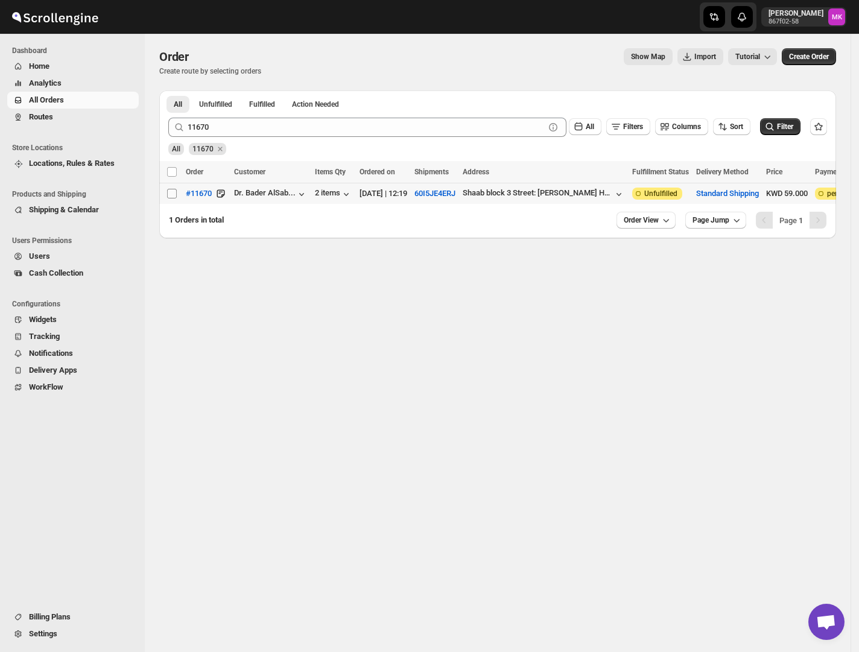
click at [171, 198] on input "Select order" at bounding box center [172, 194] width 10 height 10
checkbox input "true"
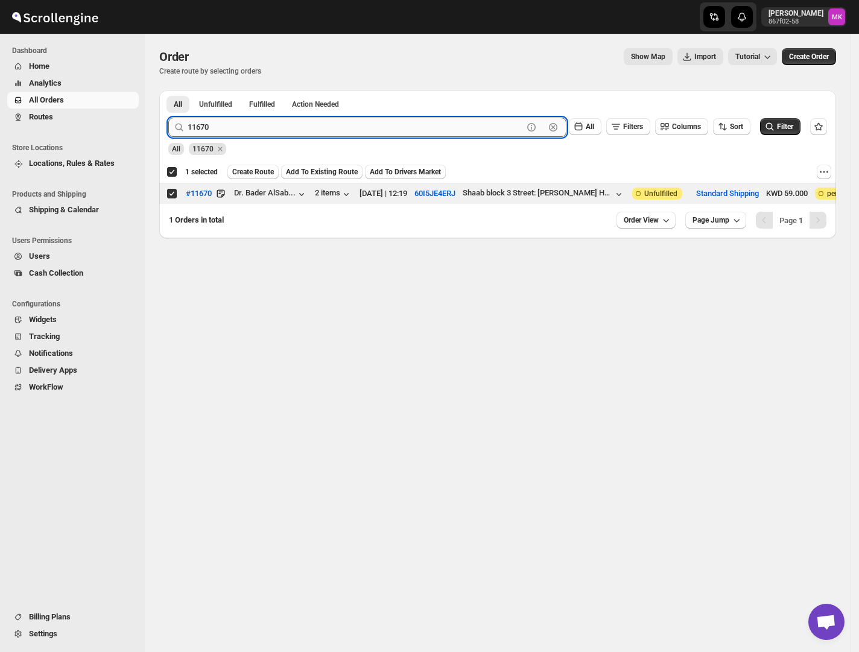
click at [247, 122] on input "11670" at bounding box center [355, 127] width 335 height 19
paste input "24"
type input "11624"
click at [168, 90] on button "Submit" at bounding box center [185, 96] width 34 height 13
click at [172, 189] on input "Select order" at bounding box center [172, 194] width 10 height 10
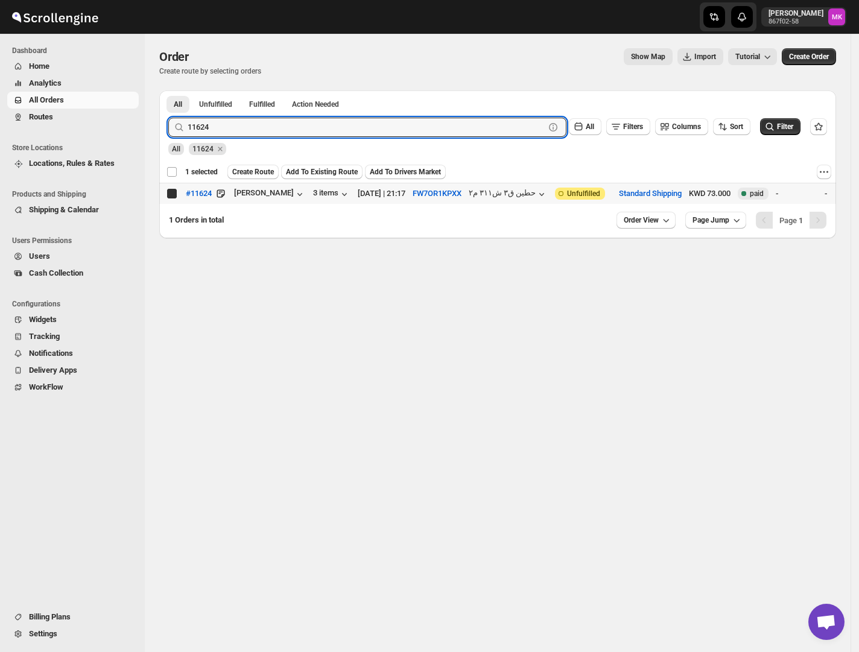
checkbox input "true"
checkbox input "false"
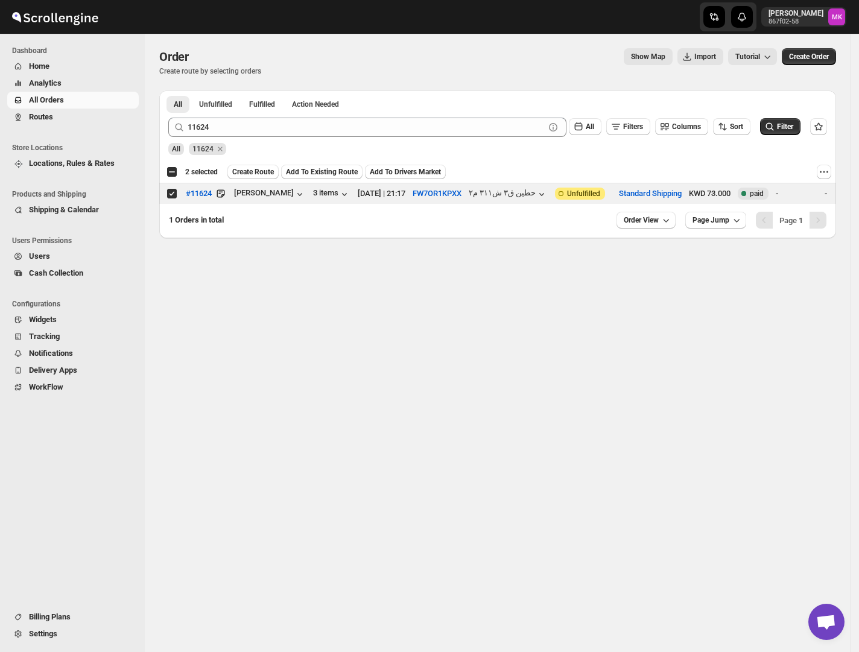
click at [215, 143] on span "11624" at bounding box center [207, 149] width 37 height 12
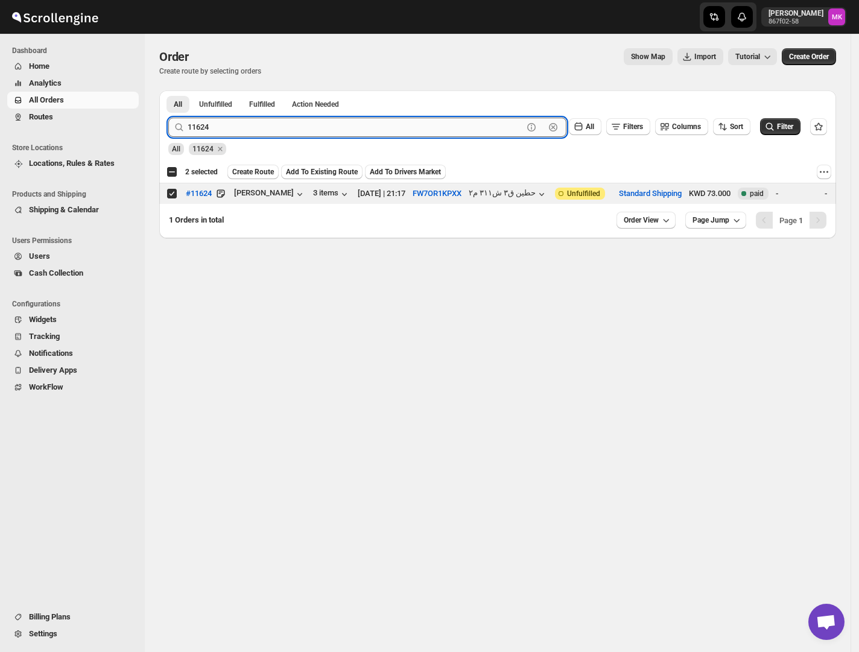
click at [215, 134] on input "11624" at bounding box center [355, 127] width 335 height 19
paste input "11"
click at [235, 124] on input "11611" at bounding box center [355, 127] width 335 height 19
type input "11611"
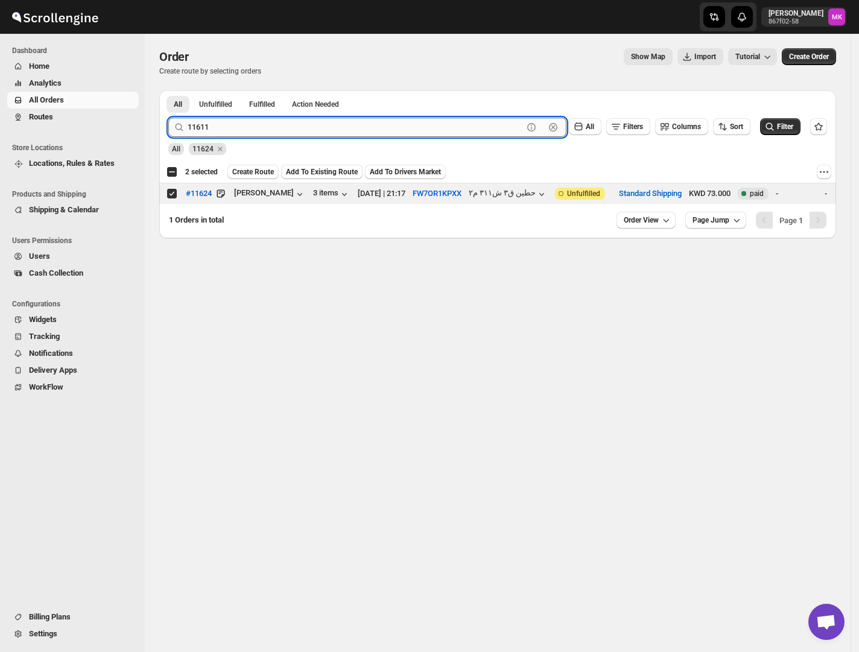
click at [168, 90] on button "Submit" at bounding box center [185, 96] width 34 height 13
click at [170, 189] on input "Select order" at bounding box center [172, 194] width 10 height 10
checkbox input "true"
click at [207, 127] on input "11611" at bounding box center [355, 127] width 335 height 19
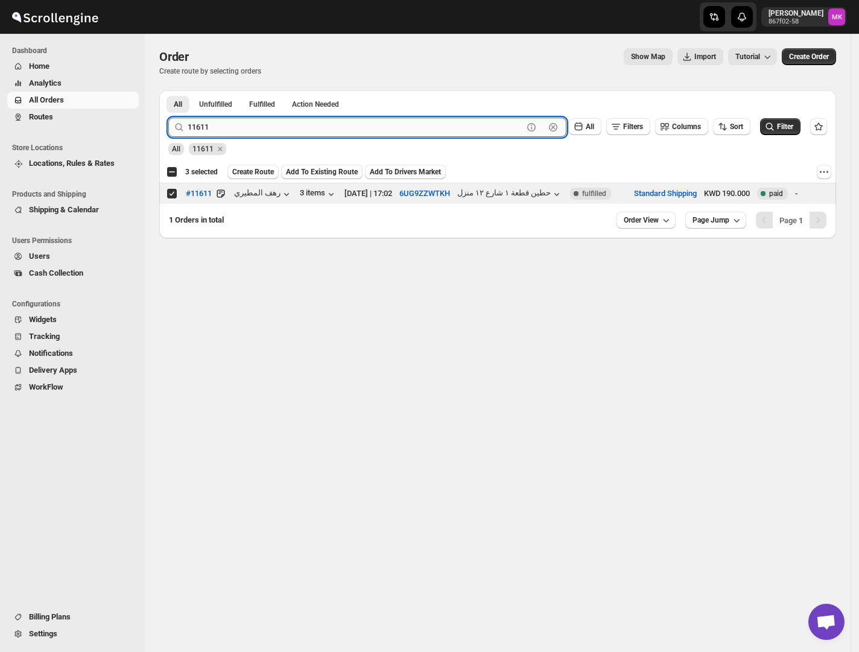
paste input "26"
type input "11626"
click at [168, 90] on button "Submit" at bounding box center [185, 96] width 34 height 13
click at [172, 197] on input "Select order" at bounding box center [172, 194] width 10 height 10
checkbox input "true"
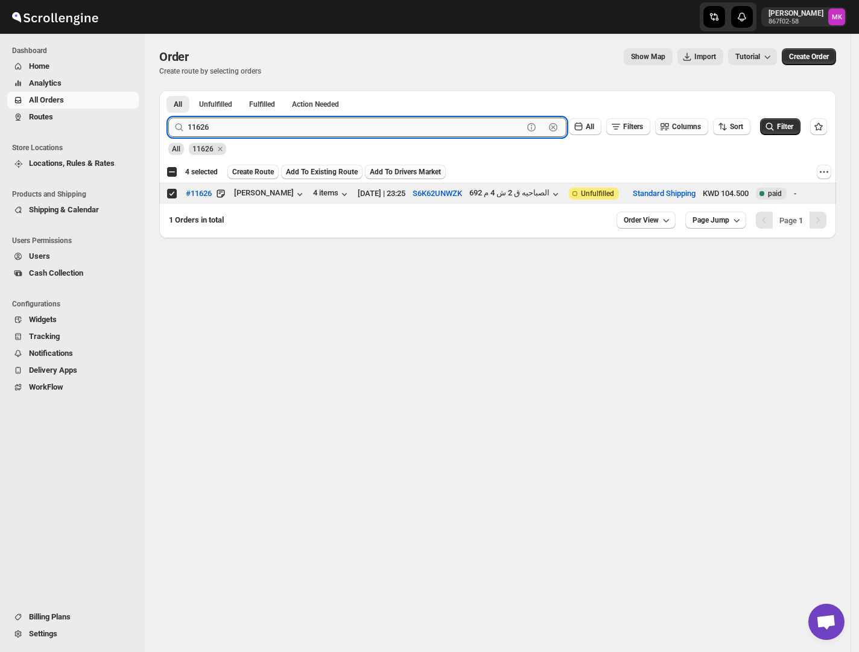
click at [219, 123] on input "11626" at bounding box center [355, 127] width 335 height 19
paste input "55"
type input "11655"
click at [168, 90] on button "Submit" at bounding box center [185, 96] width 34 height 13
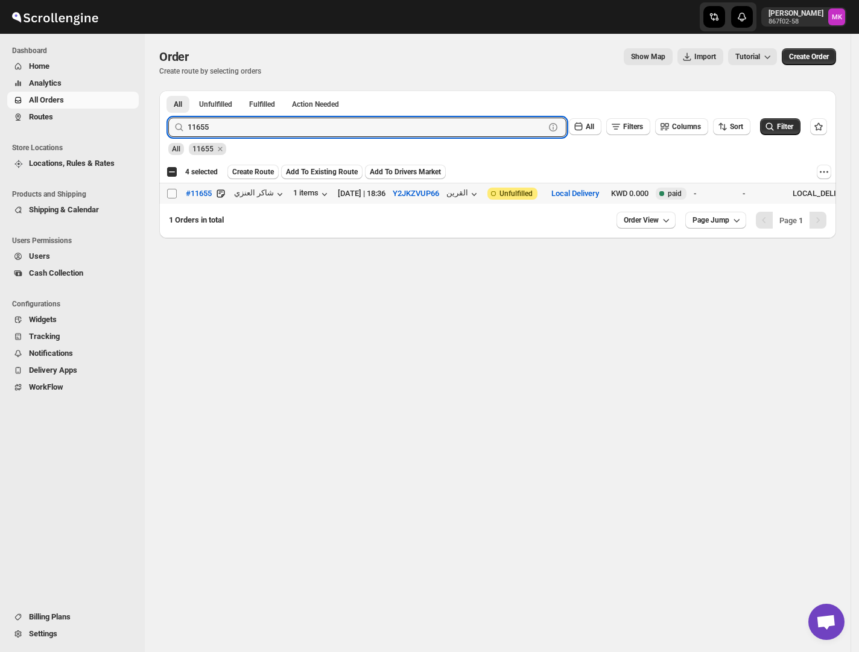
click at [176, 191] on input "Select order" at bounding box center [172, 194] width 10 height 10
checkbox input "true"
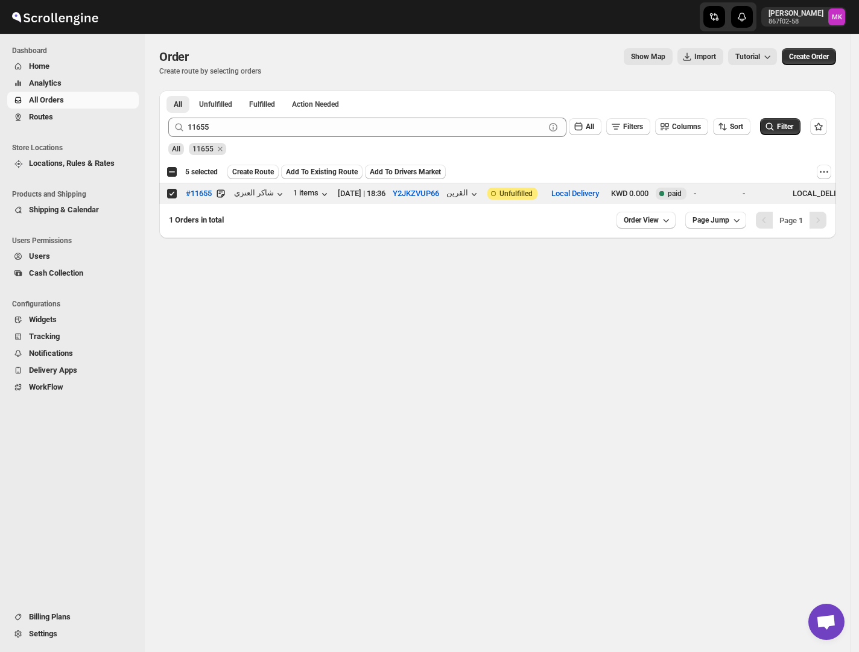
click at [253, 140] on div "All 11655" at bounding box center [494, 143] width 663 height 23
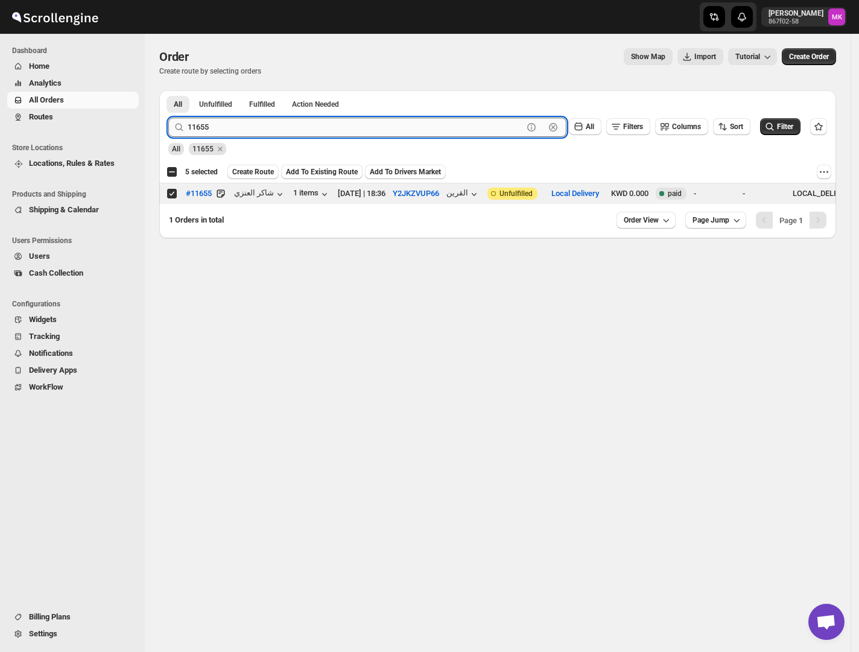
click at [245, 127] on input "11655" at bounding box center [355, 127] width 335 height 19
paste input "570"
type input "11570"
click at [168, 90] on button "Submit" at bounding box center [185, 96] width 34 height 13
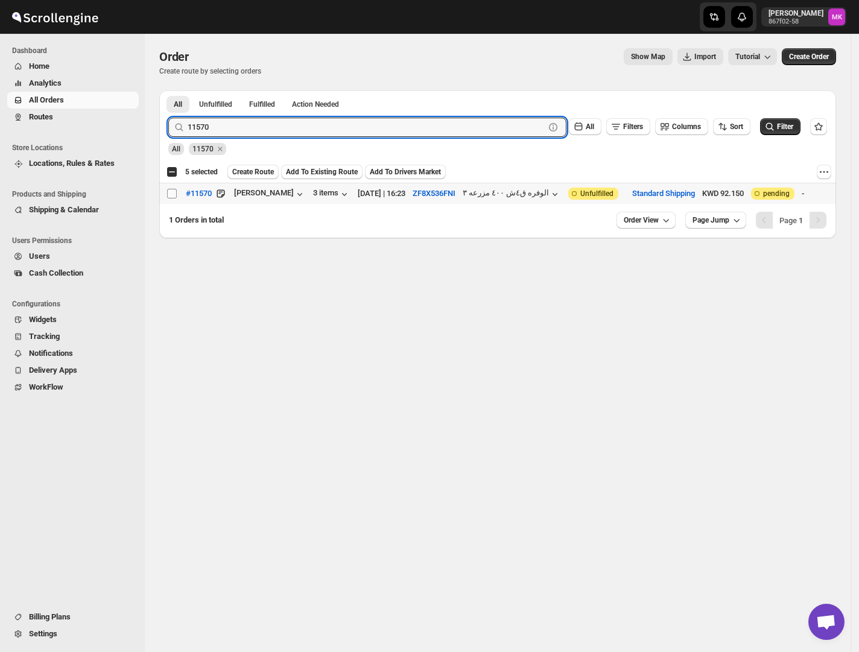
click at [168, 198] on input "Select order" at bounding box center [172, 194] width 10 height 10
checkbox input "true"
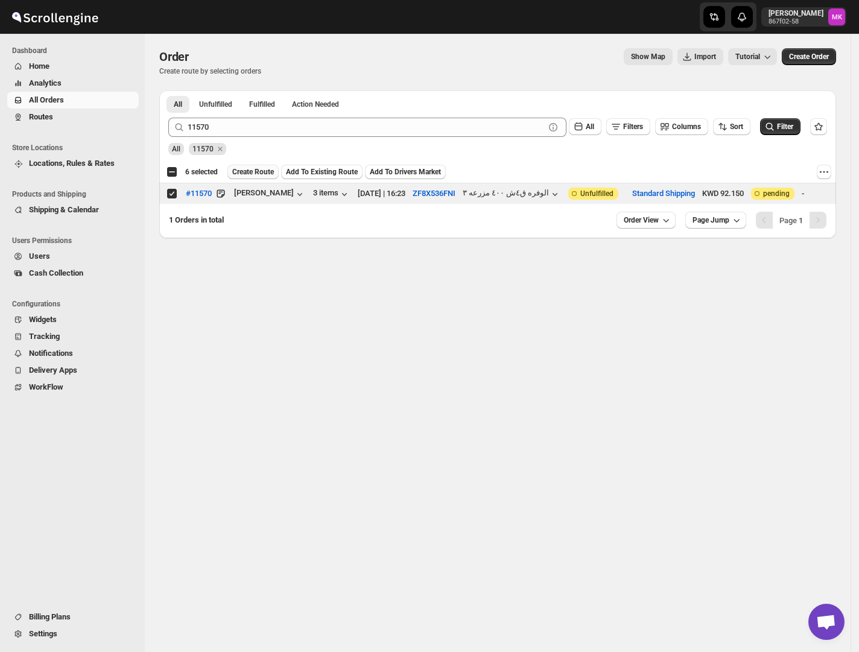
click at [251, 177] on button "Create Route" at bounding box center [252, 172] width 51 height 14
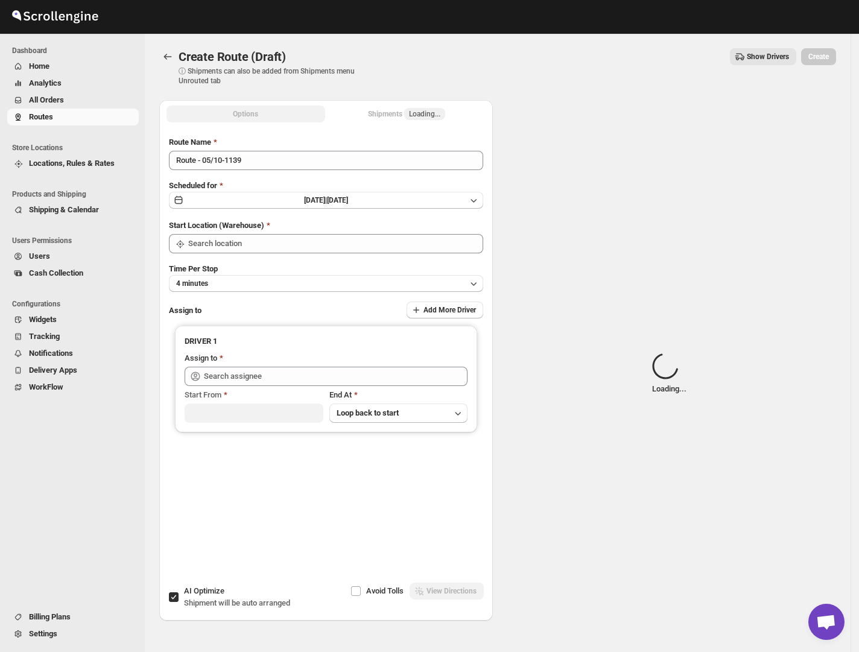
type input "[GEOGRAPHIC_DATA]"
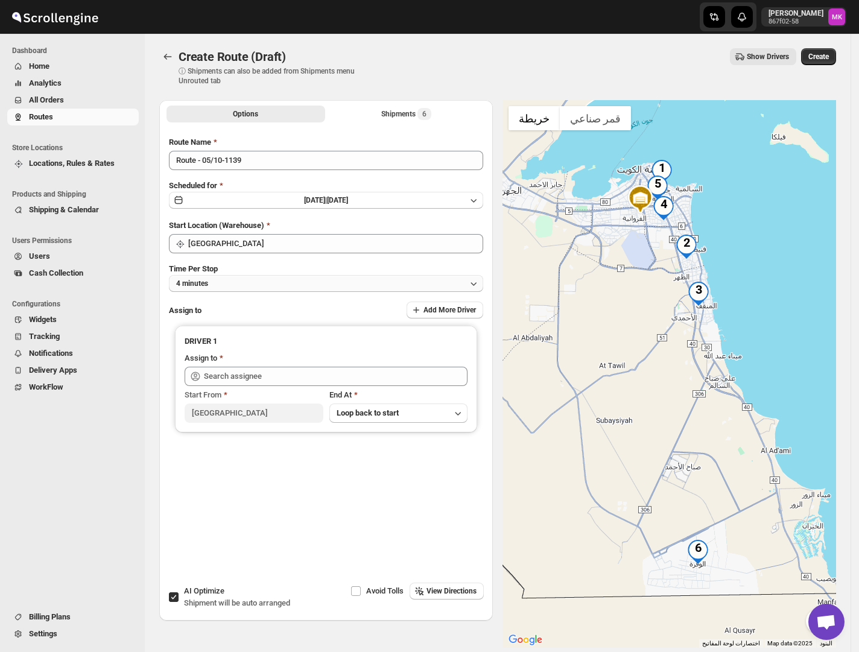
click at [210, 282] on button "4 minutes" at bounding box center [326, 283] width 314 height 17
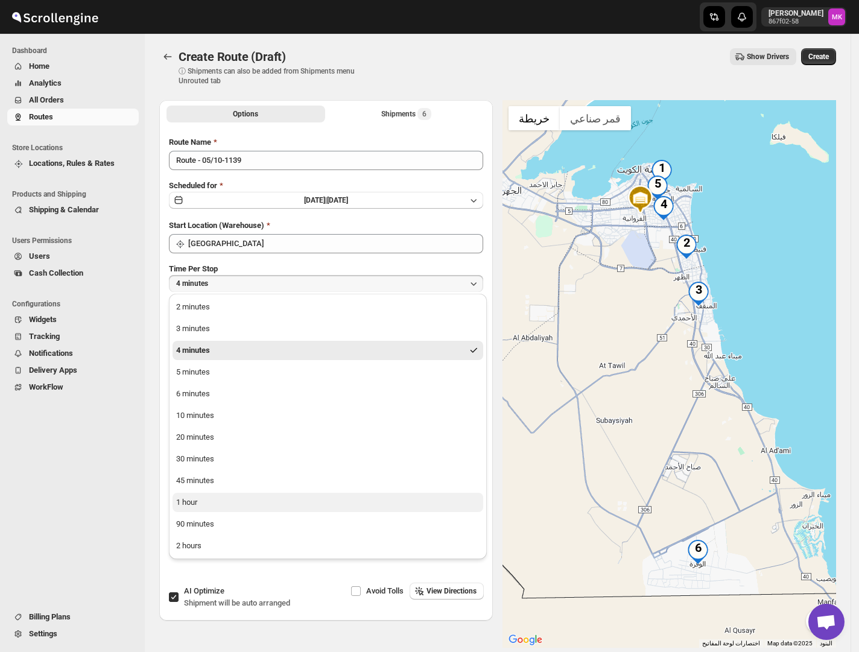
click at [197, 502] on div "1 hour" at bounding box center [186, 502] width 21 height 12
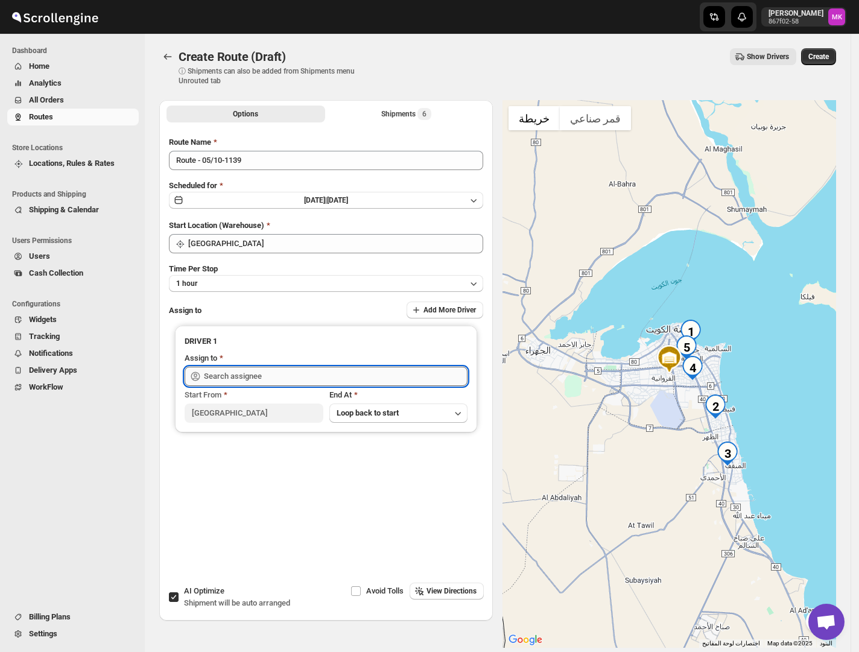
click at [256, 379] on input "text" at bounding box center [335, 376] width 263 height 19
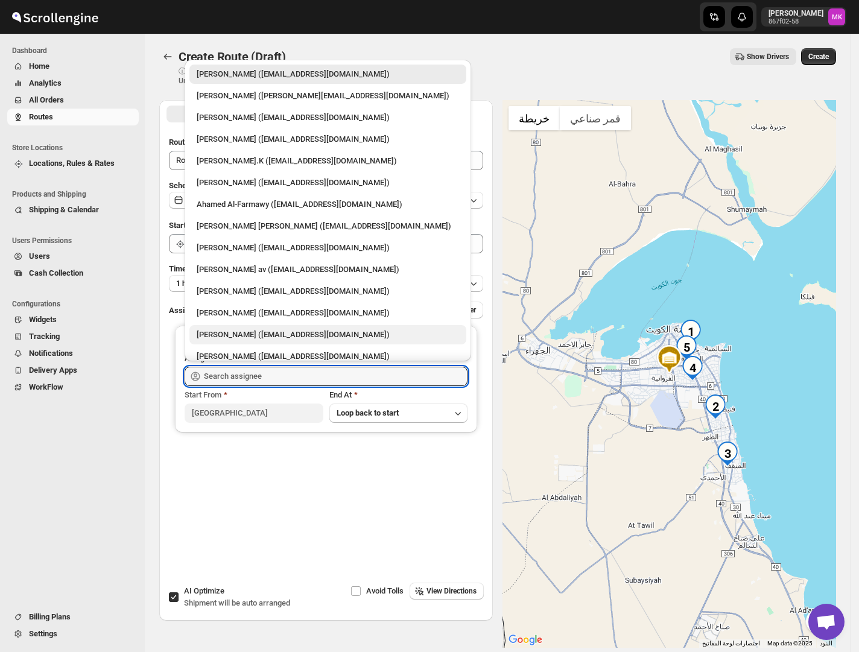
click at [291, 329] on div "[PERSON_NAME] ([EMAIL_ADDRESS][DOMAIN_NAME])" at bounding box center [328, 335] width 262 height 12
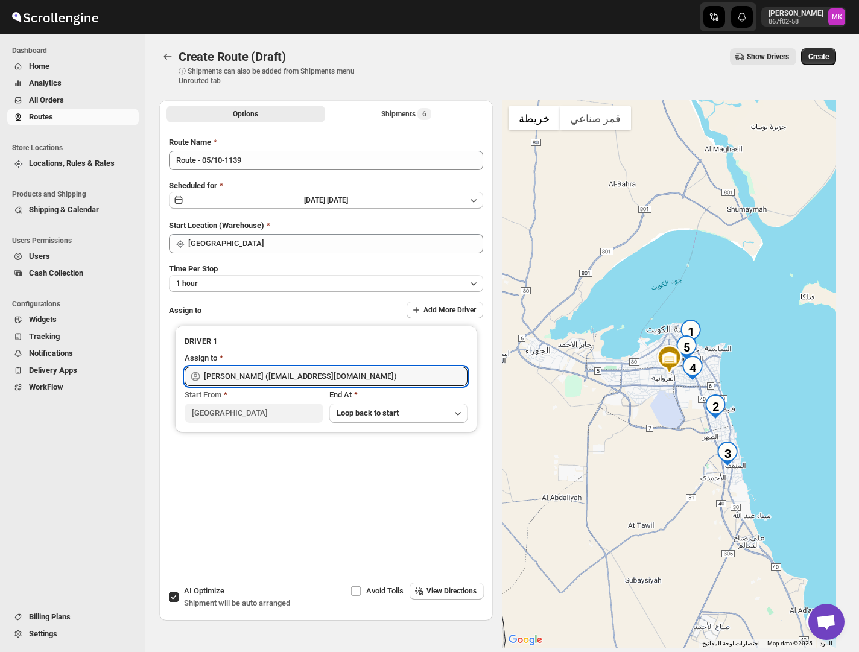
type input "[PERSON_NAME] ([EMAIL_ADDRESS][DOMAIN_NAME])"
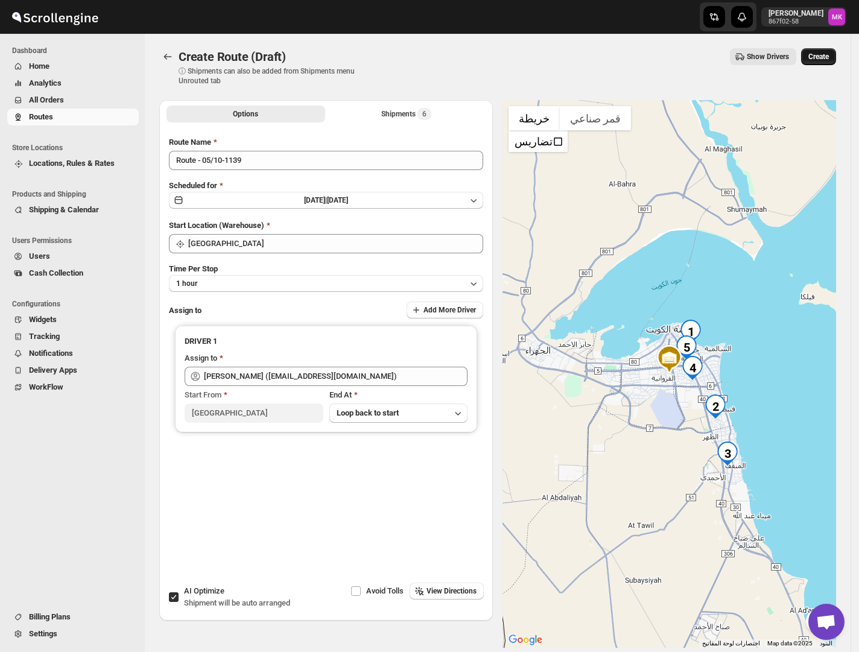
click at [828, 57] on span "Create" at bounding box center [818, 57] width 21 height 10
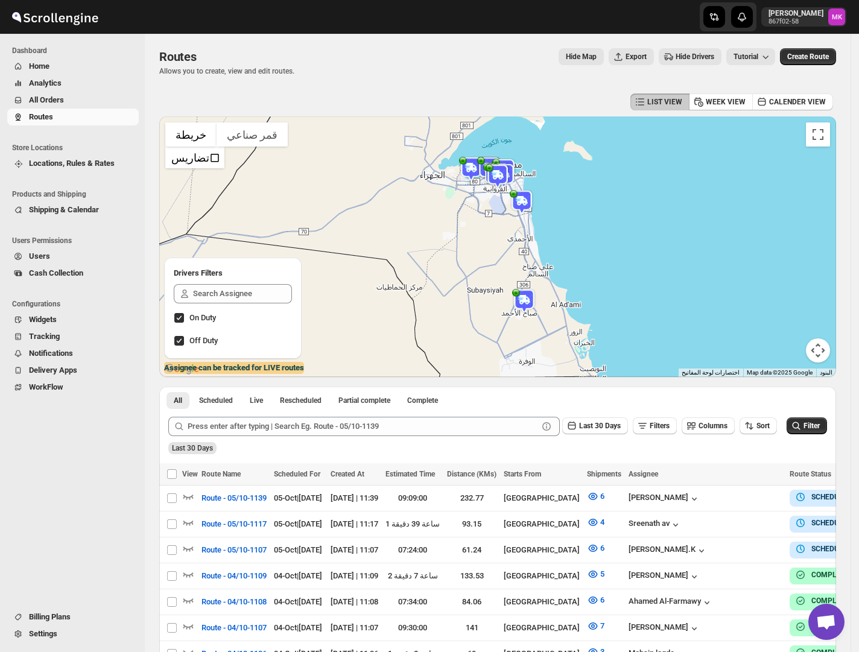
click at [64, 100] on span "All Orders" at bounding box center [46, 99] width 35 height 9
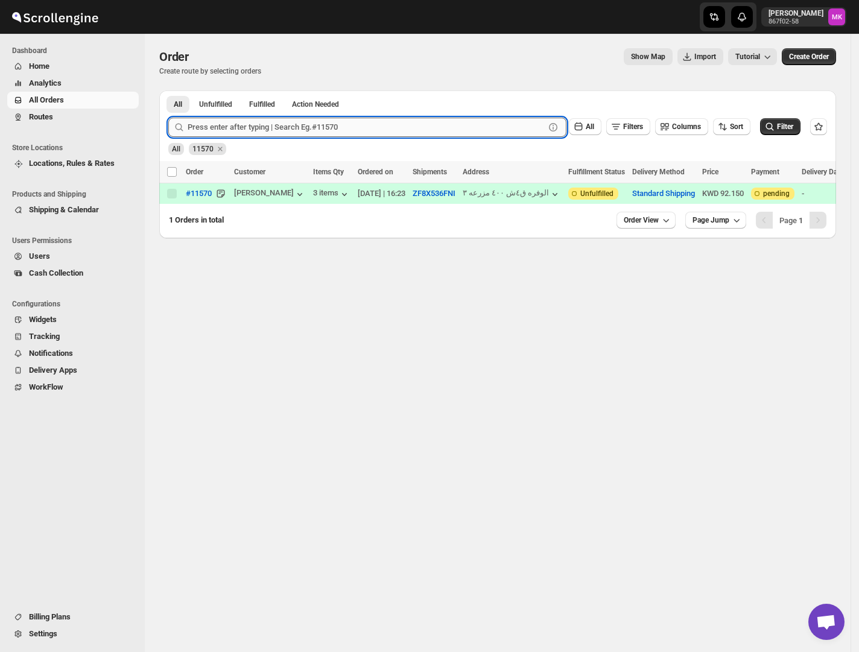
click at [316, 123] on input "text" at bounding box center [366, 127] width 357 height 19
paste input "11636"
type input "11636"
click at [168, 90] on button "Submit" at bounding box center [185, 96] width 34 height 13
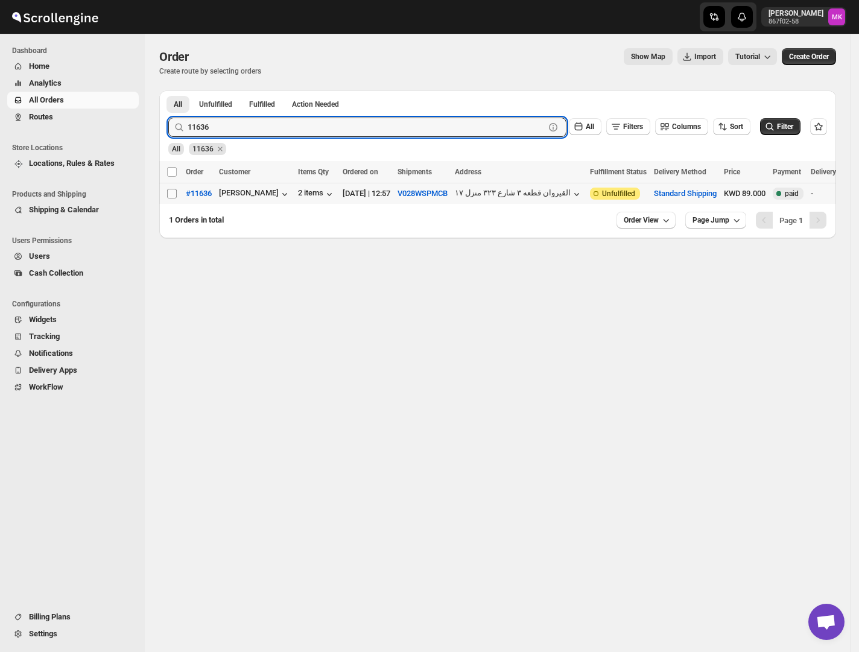
click at [171, 197] on input "Select order" at bounding box center [172, 194] width 10 height 10
checkbox input "true"
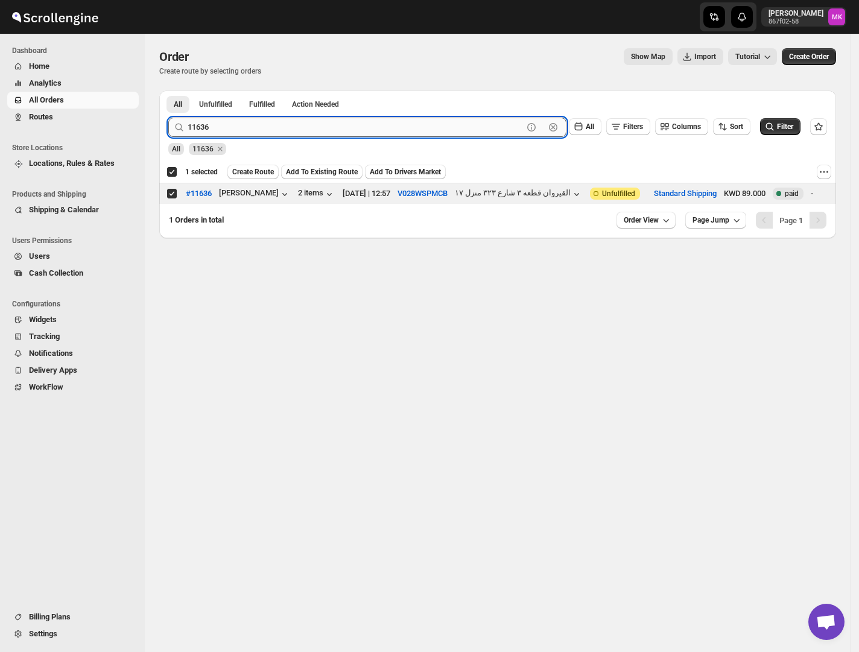
click at [213, 126] on input "11636" at bounding box center [355, 127] width 335 height 19
paste input "48"
type input "11648"
click at [168, 90] on button "Submit" at bounding box center [185, 96] width 34 height 13
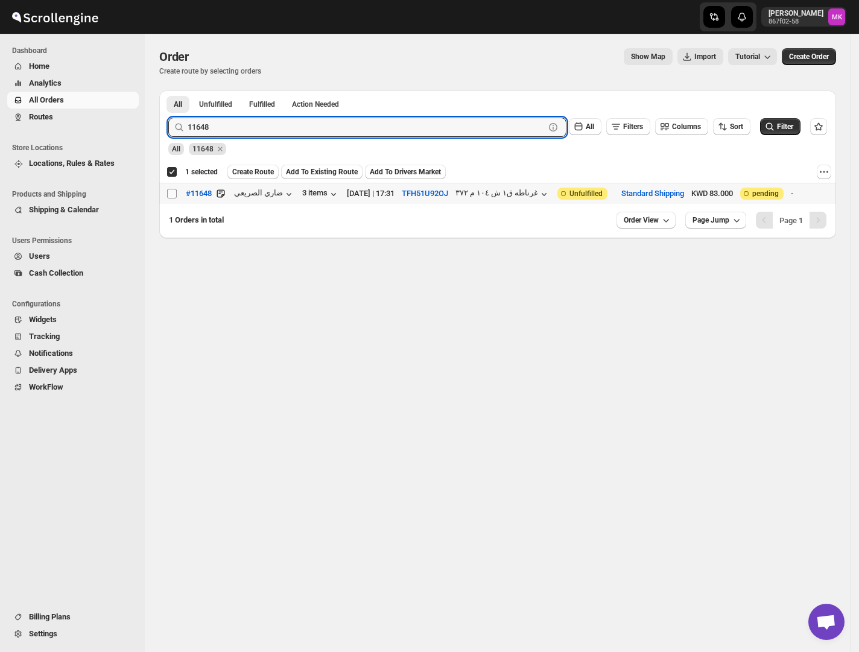
click at [169, 192] on input "Select order" at bounding box center [172, 194] width 10 height 10
checkbox input "true"
checkbox input "false"
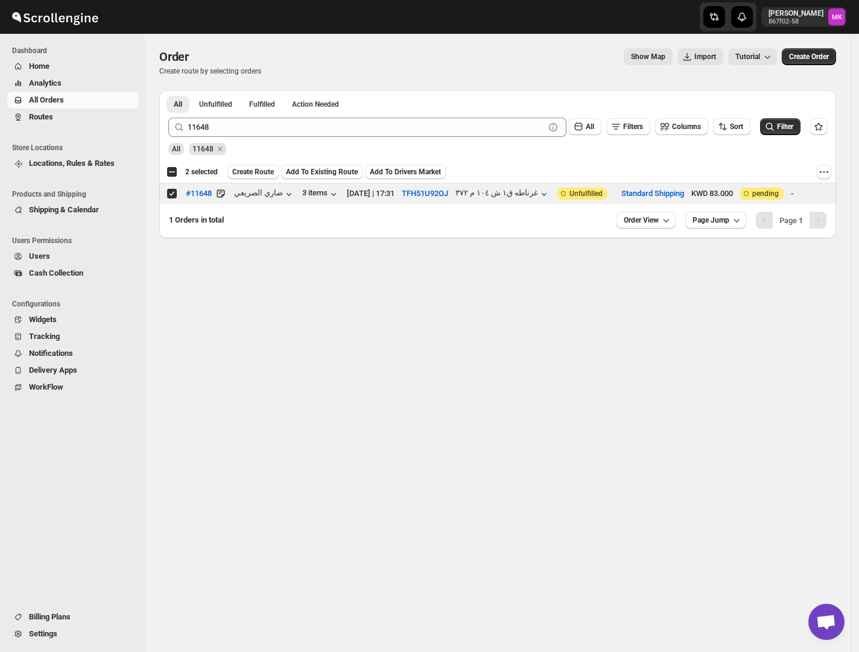
click at [300, 113] on div "11648 Clear All Filters Columns Sort Filter" at bounding box center [493, 122] width 668 height 29
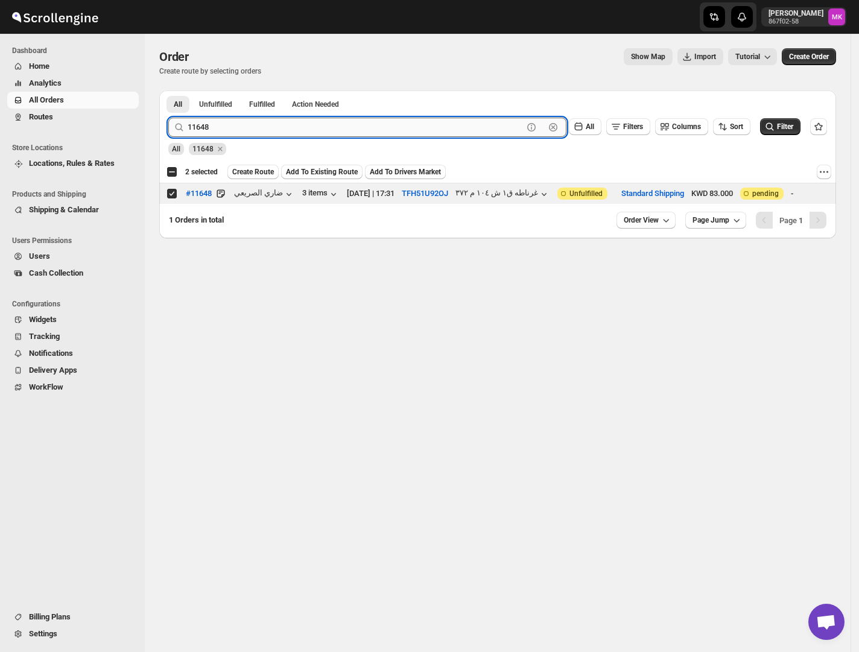
click at [292, 134] on input "11648" at bounding box center [355, 127] width 335 height 19
paste input "3"
type input "11643"
click at [168, 90] on button "Submit" at bounding box center [185, 96] width 34 height 13
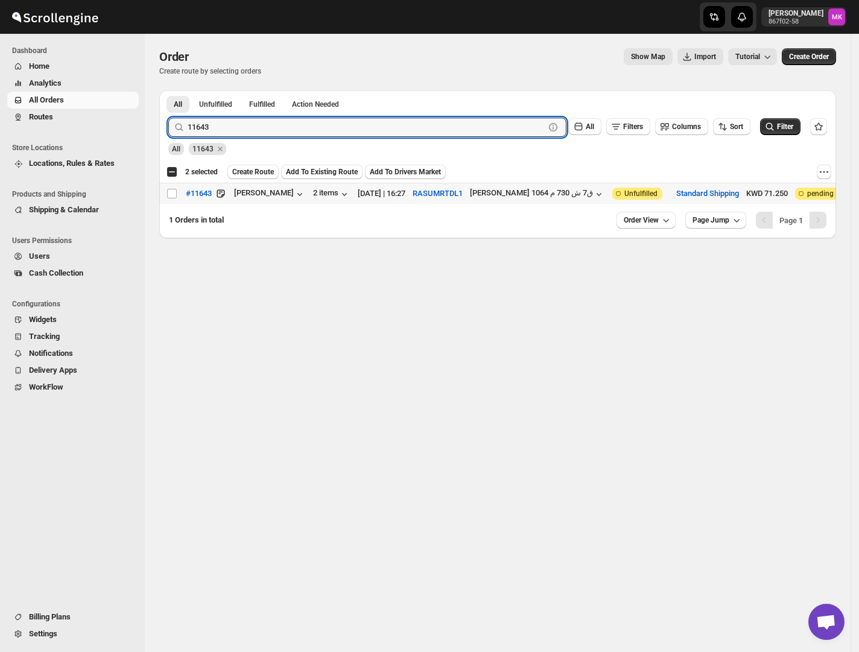
click at [174, 186] on td "Select order" at bounding box center [170, 193] width 23 height 21
checkbox input "true"
click at [264, 135] on input "11643" at bounding box center [355, 127] width 335 height 19
paste input "56"
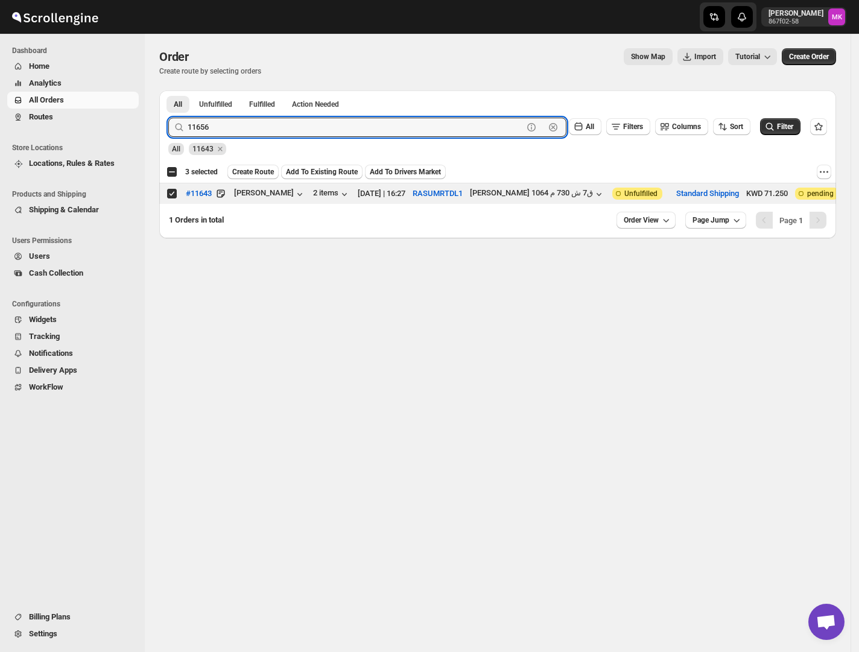
type input "11656"
click at [168, 90] on button "Submit" at bounding box center [185, 96] width 34 height 13
click at [171, 191] on input "Select order" at bounding box center [172, 194] width 10 height 10
checkbox input "true"
click at [249, 122] on input "11656" at bounding box center [355, 127] width 335 height 19
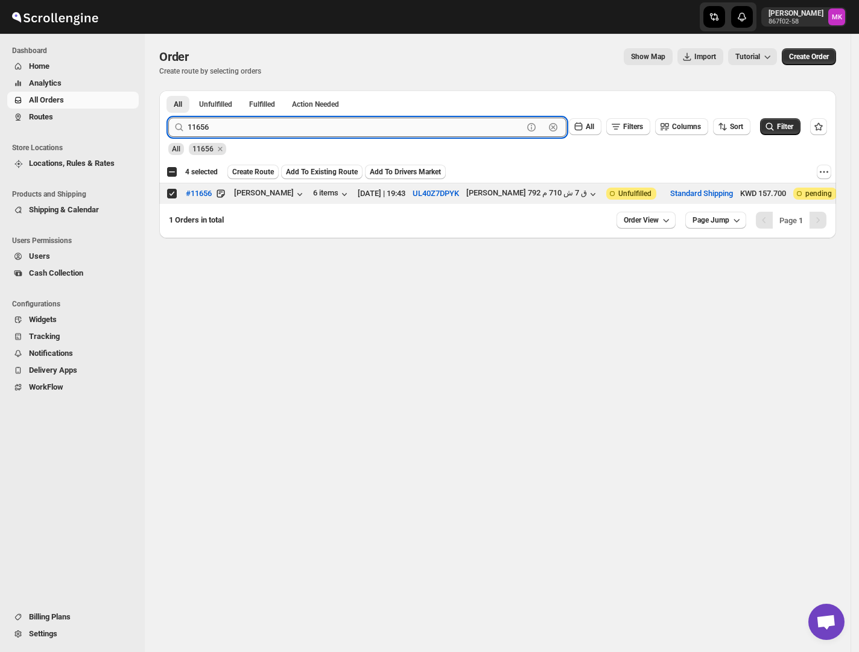
click at [249, 122] on input "11656" at bounding box center [355, 127] width 335 height 19
paste input "29"
type input "11629"
click at [168, 90] on button "Submit" at bounding box center [185, 96] width 34 height 13
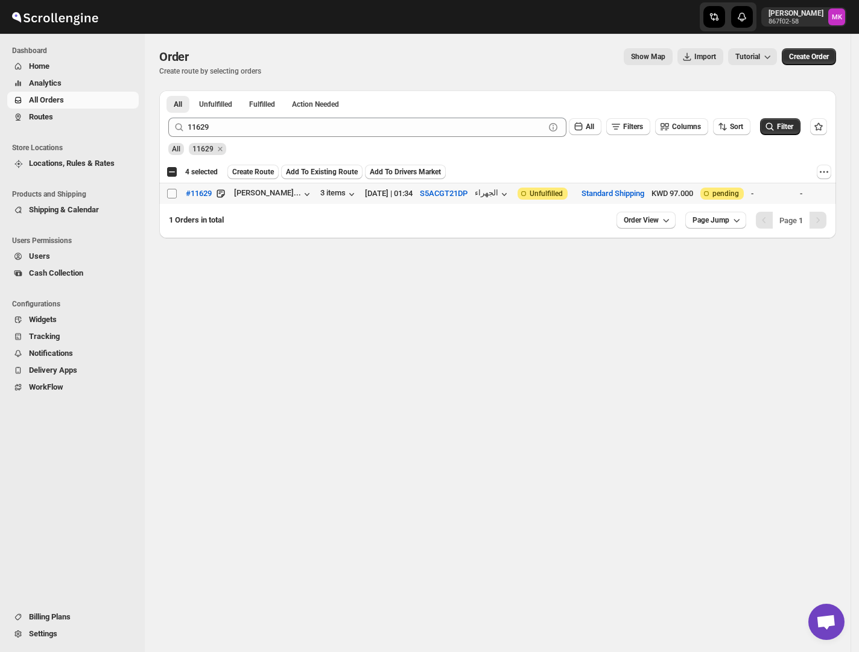
click at [172, 197] on input "Select order" at bounding box center [172, 194] width 10 height 10
checkbox input "true"
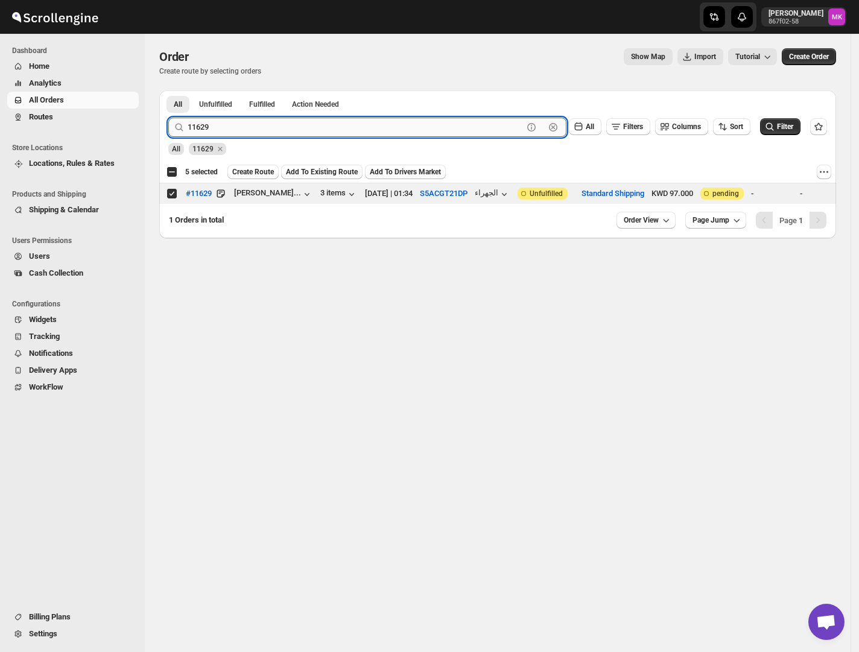
click at [235, 126] on input "11629" at bounding box center [355, 127] width 335 height 19
paste input "588"
type input "11588"
click at [168, 90] on button "Submit" at bounding box center [185, 96] width 34 height 13
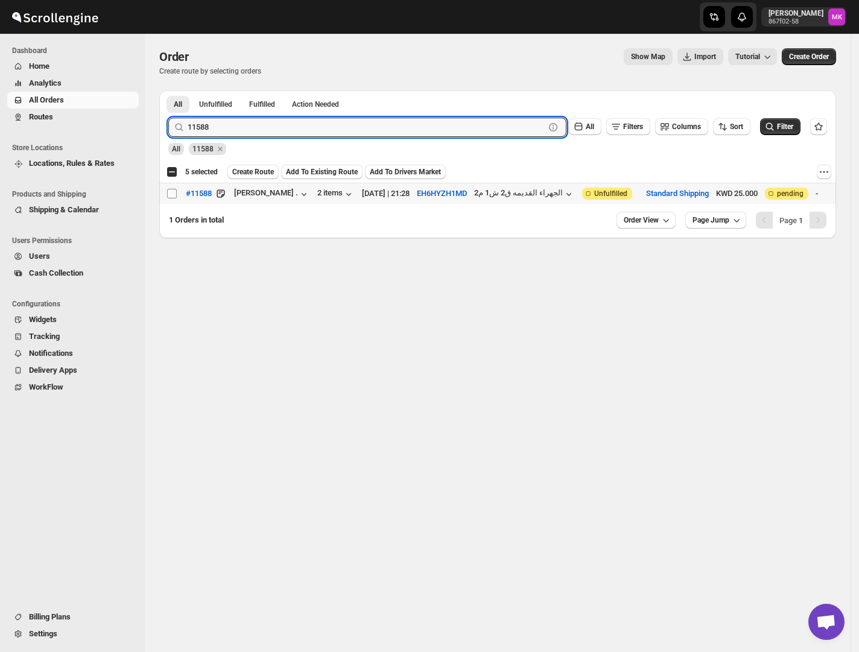
click at [172, 195] on input "Select order" at bounding box center [172, 194] width 10 height 10
checkbox input "true"
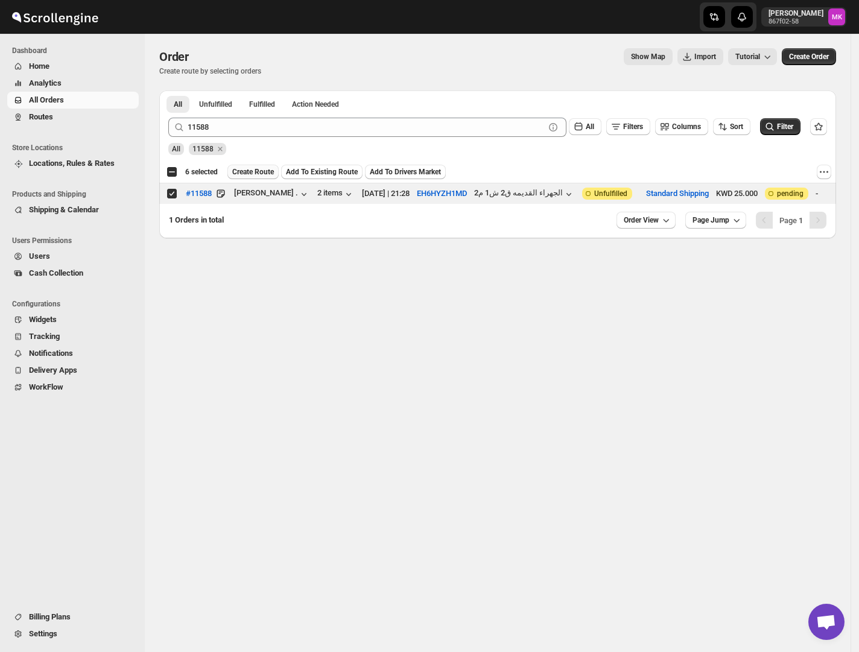
click at [239, 174] on span "Create Route" at bounding box center [253, 172] width 42 height 10
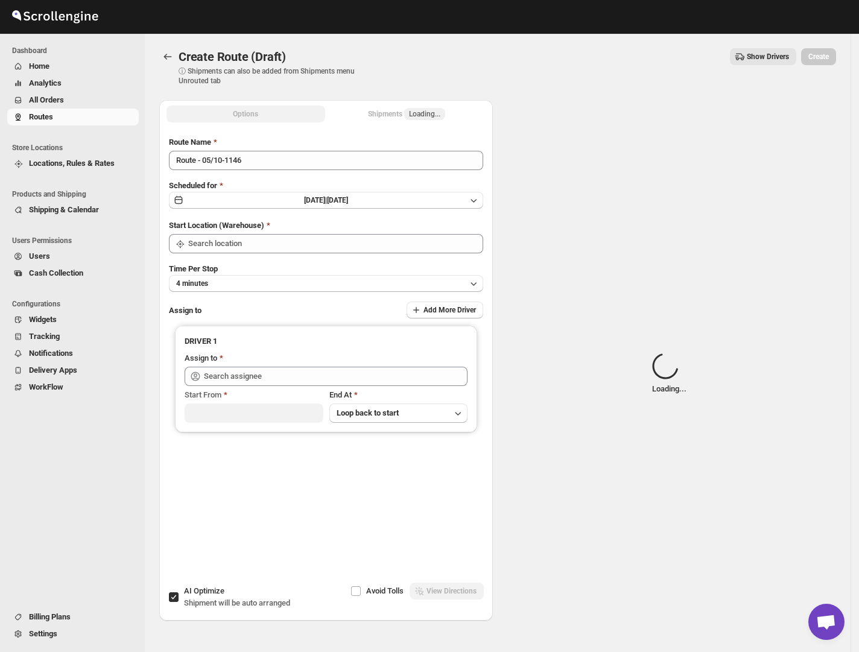
type input "[GEOGRAPHIC_DATA]"
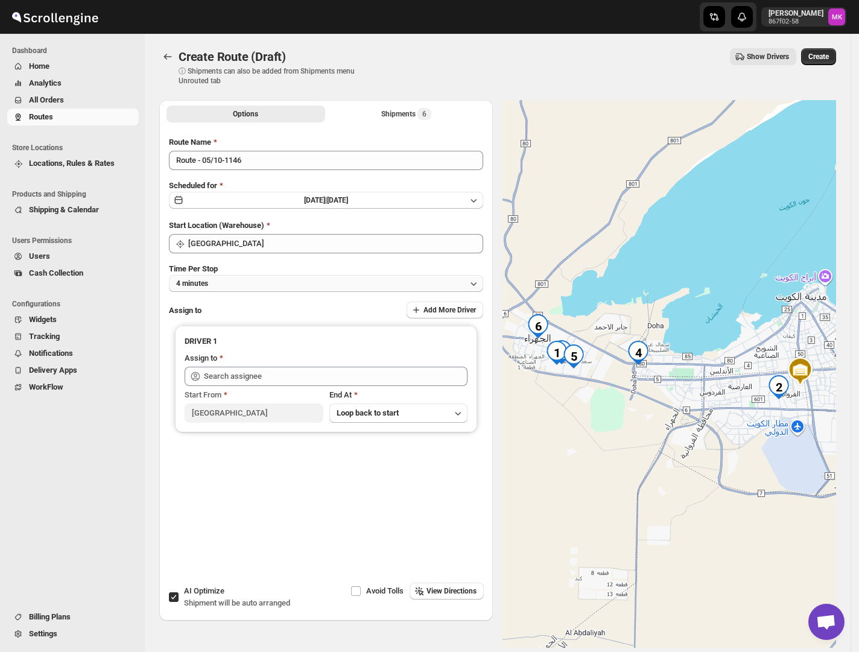
click at [213, 283] on button "4 minutes" at bounding box center [326, 283] width 314 height 17
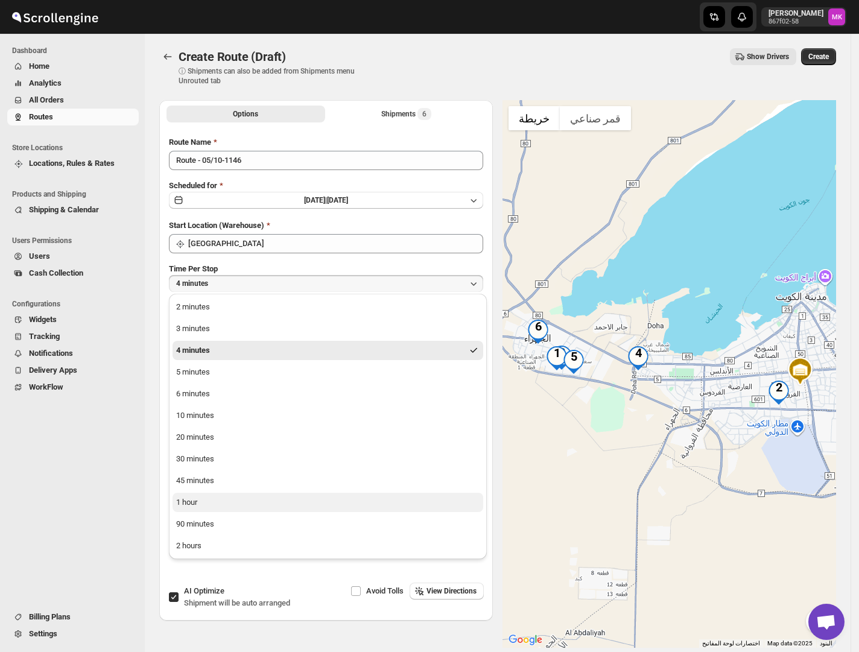
click at [191, 502] on button "1 hour" at bounding box center [327, 502] width 311 height 19
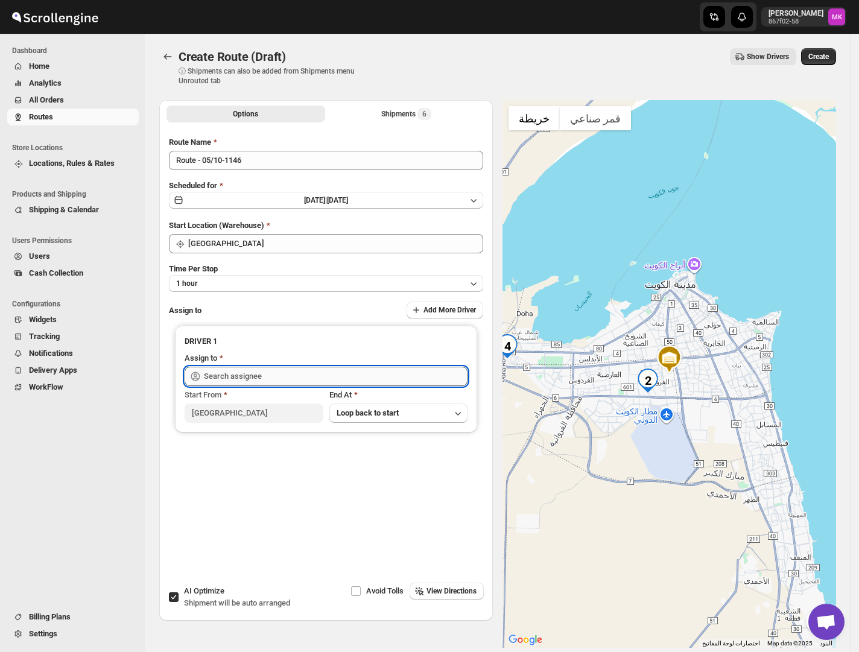
click at [233, 371] on input "text" at bounding box center [335, 376] width 263 height 19
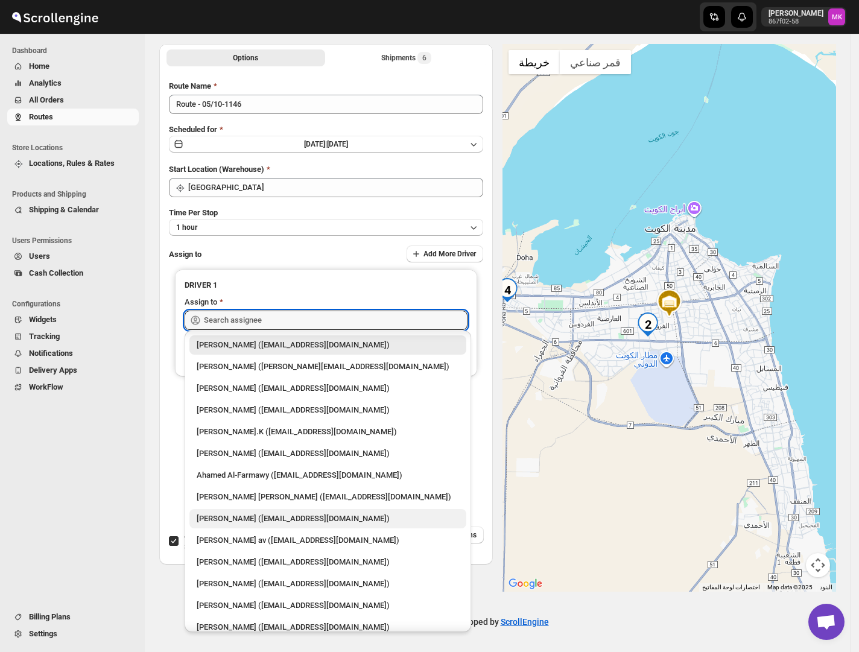
scroll to position [31, 0]
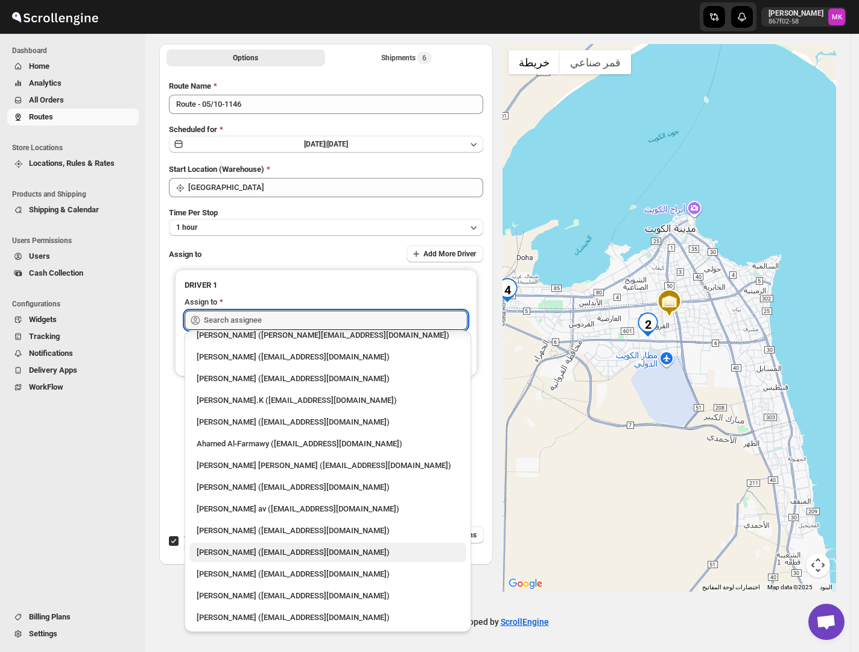
click at [308, 502] on div "[PERSON_NAME] ([EMAIL_ADDRESS][DOMAIN_NAME])" at bounding box center [328, 552] width 262 height 12
type input "[PERSON_NAME] ([EMAIL_ADDRESS][DOMAIN_NAME])"
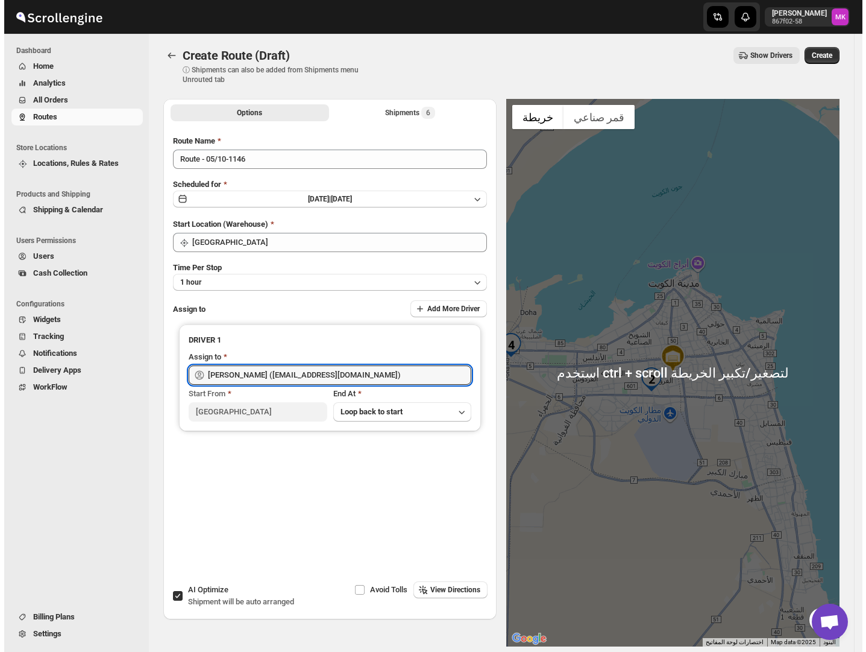
scroll to position [0, 0]
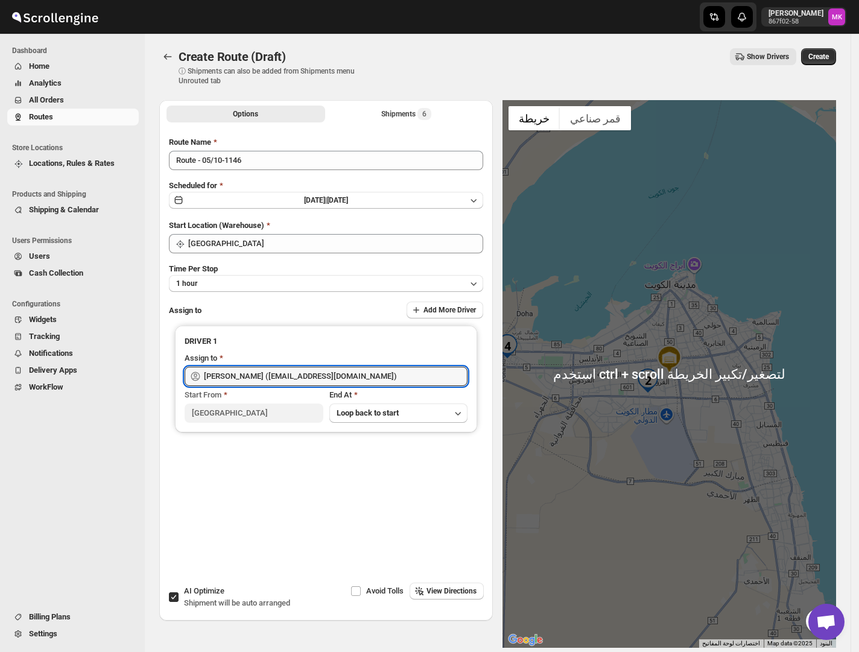
click at [828, 59] on span "Create" at bounding box center [818, 57] width 21 height 10
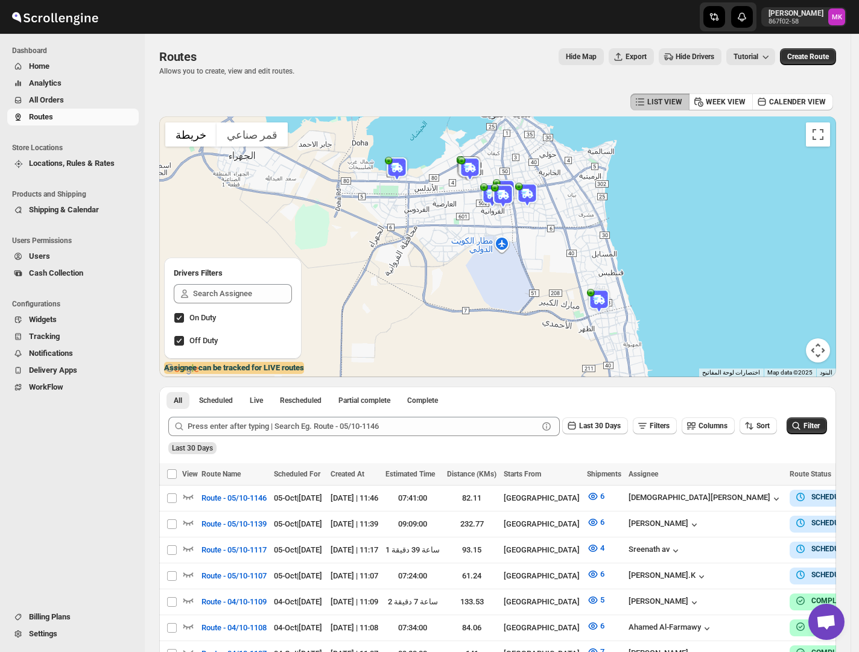
click at [96, 109] on button "Routes" at bounding box center [72, 117] width 131 height 17
click at [63, 107] on button "All Orders" at bounding box center [72, 100] width 131 height 17
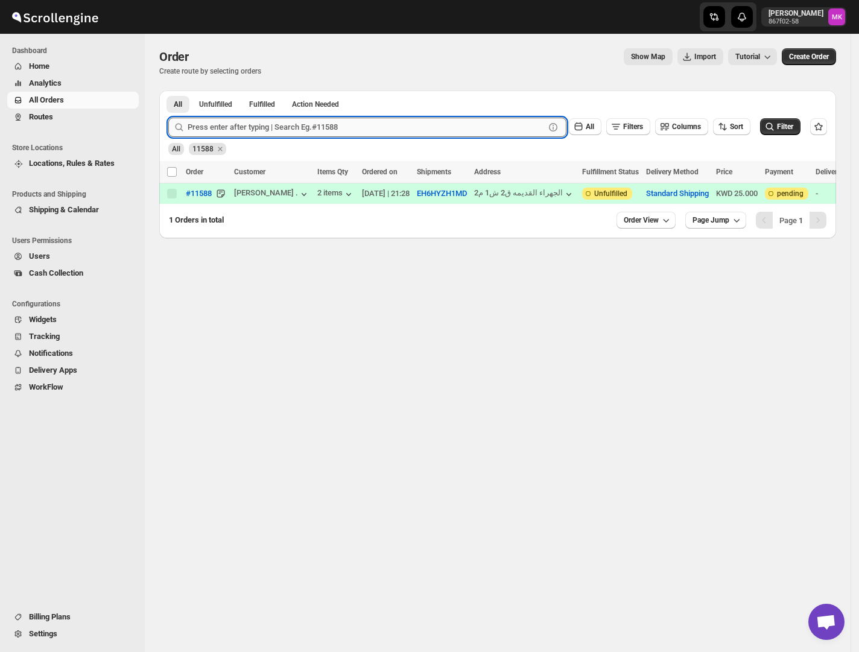
click at [274, 129] on input "text" at bounding box center [366, 127] width 357 height 19
paste input "11639"
type input "11639"
click at [168, 90] on button "Submit" at bounding box center [185, 96] width 34 height 13
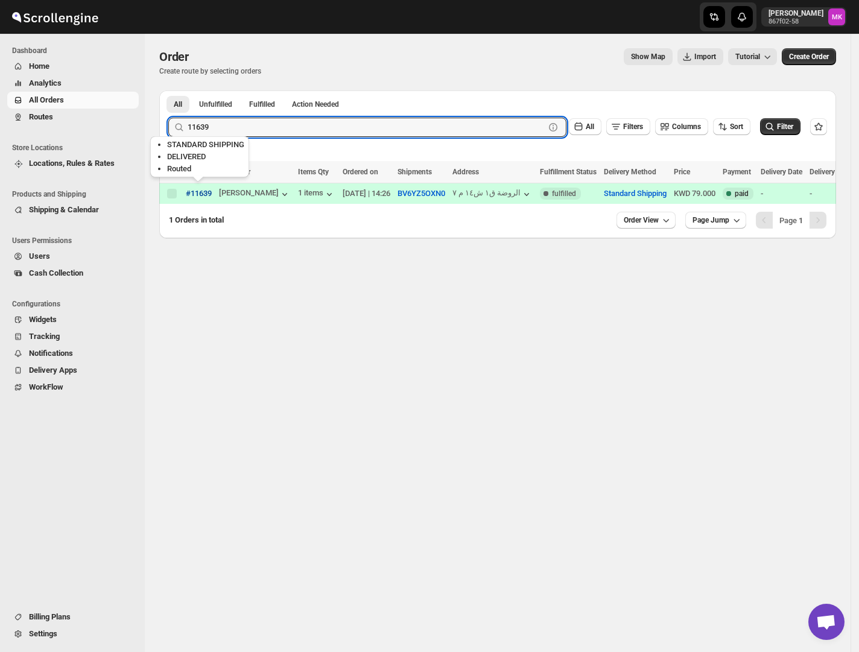
click at [199, 193] on span "#11639" at bounding box center [199, 194] width 26 height 12
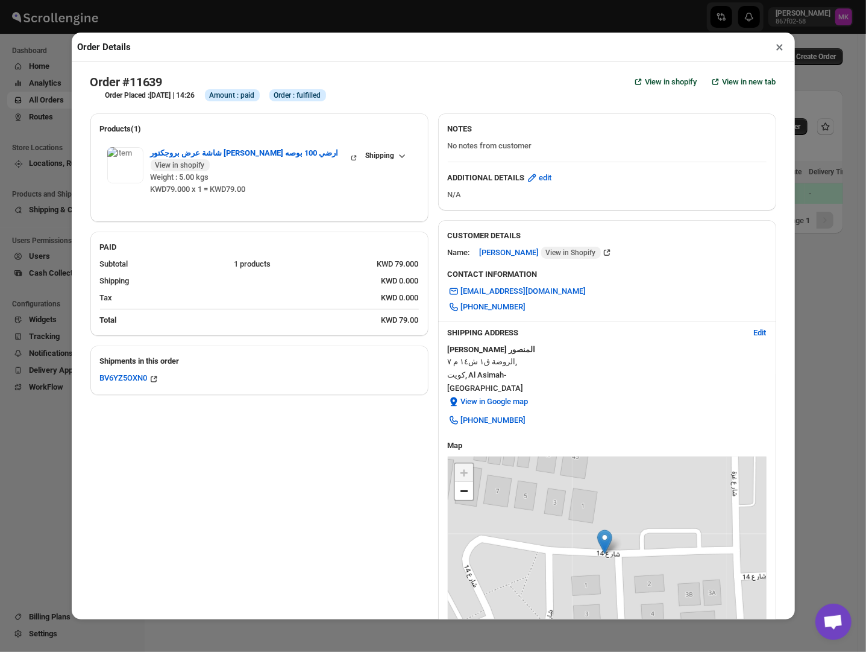
click at [775, 54] on button "×" at bounding box center [780, 47] width 17 height 17
